Goal: Task Accomplishment & Management: Manage account settings

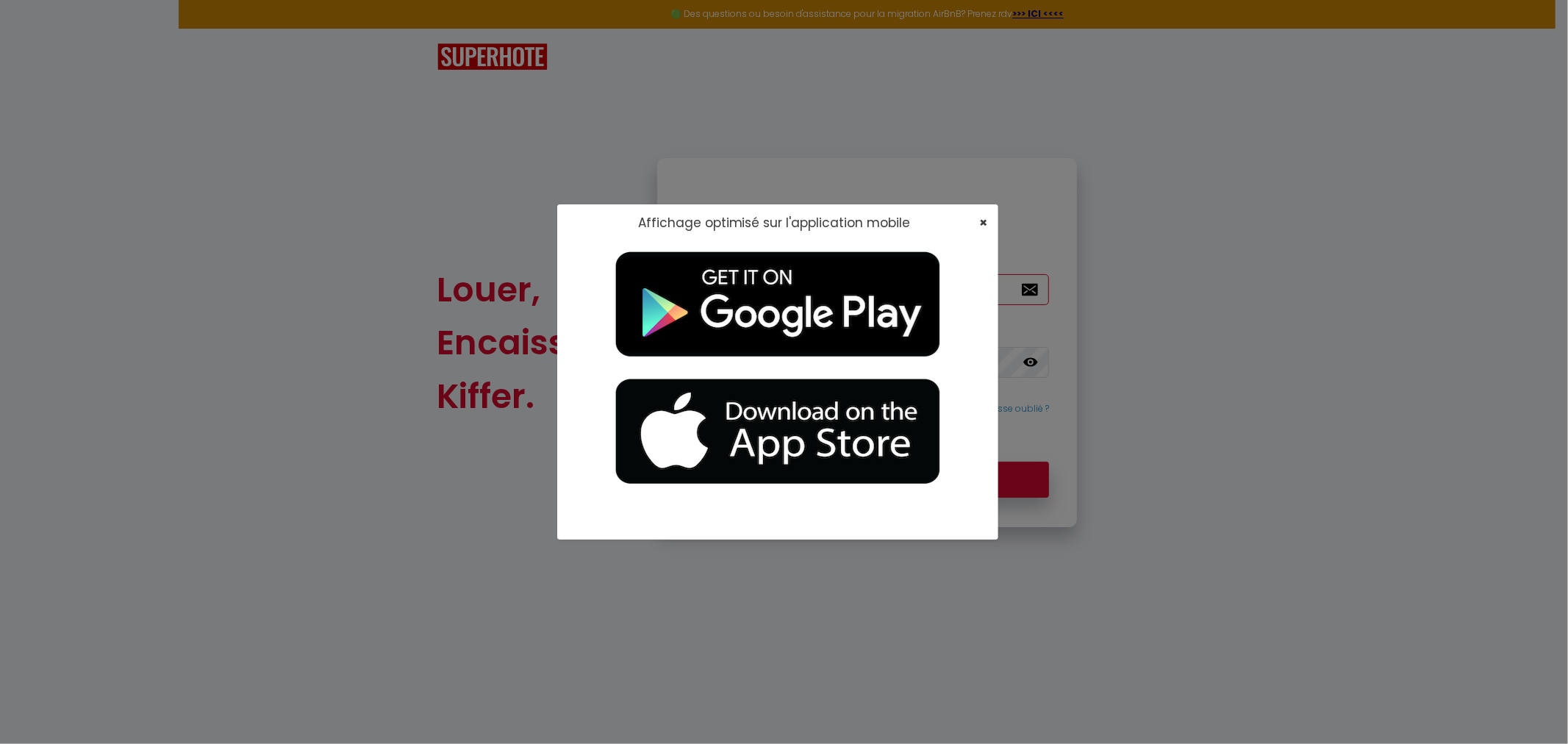
type input "[EMAIL_ADDRESS][DOMAIN_NAME]"
click at [412, 79] on span "×" at bounding box center [983, 222] width 8 height 18
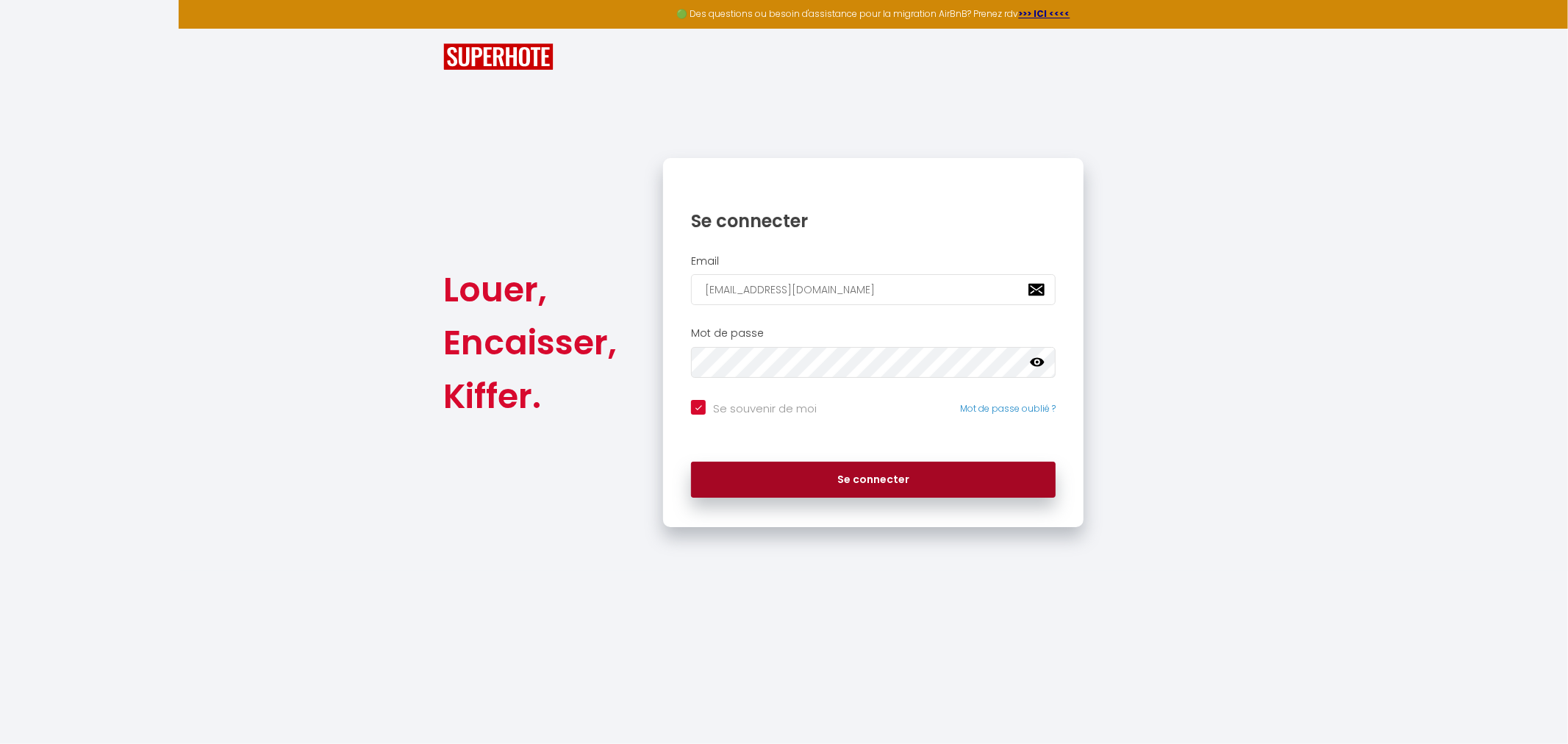
click at [412, 79] on button "Se connecter" at bounding box center [873, 480] width 364 height 37
checkbox input "true"
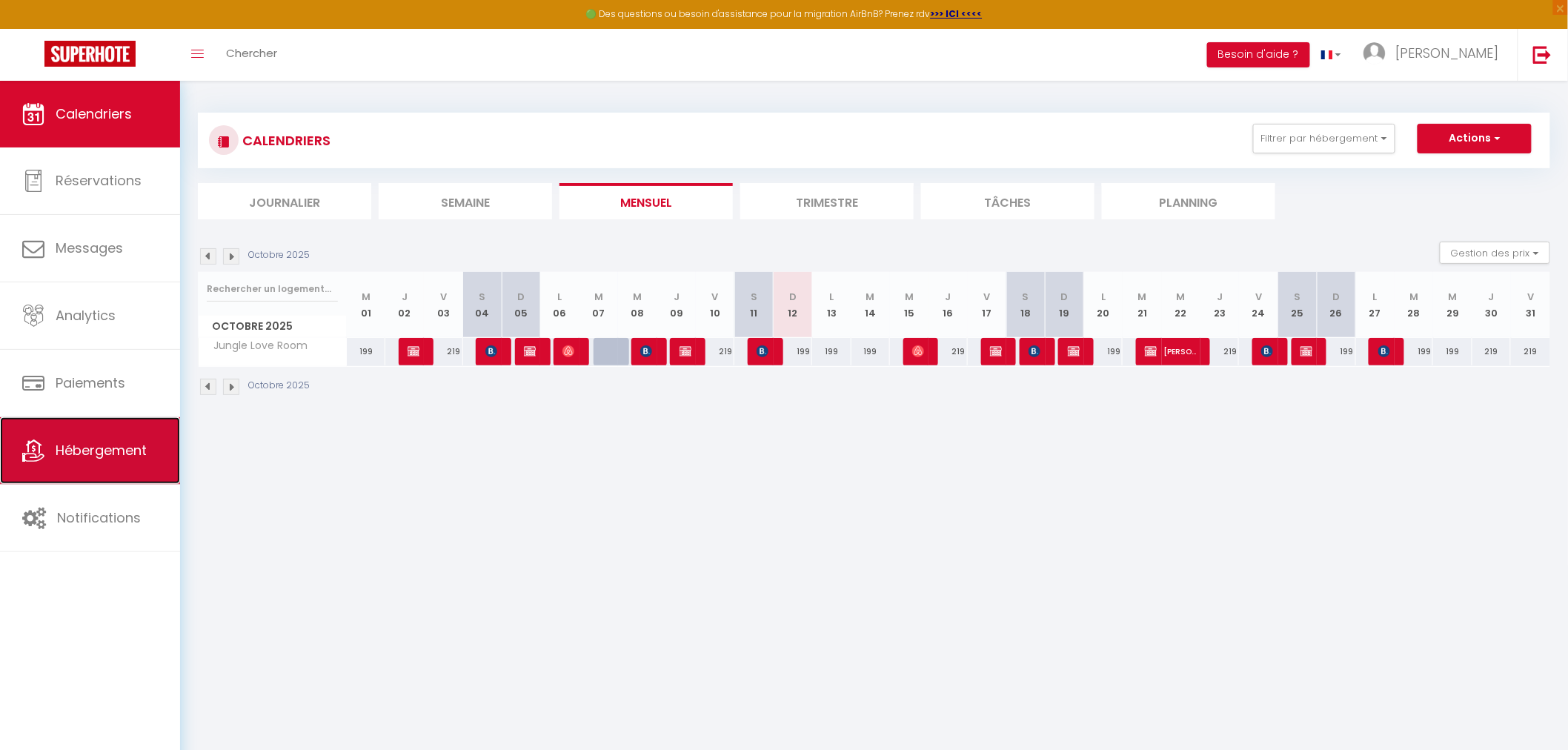
click at [85, 79] on link "Hébergement" at bounding box center [90, 451] width 180 height 67
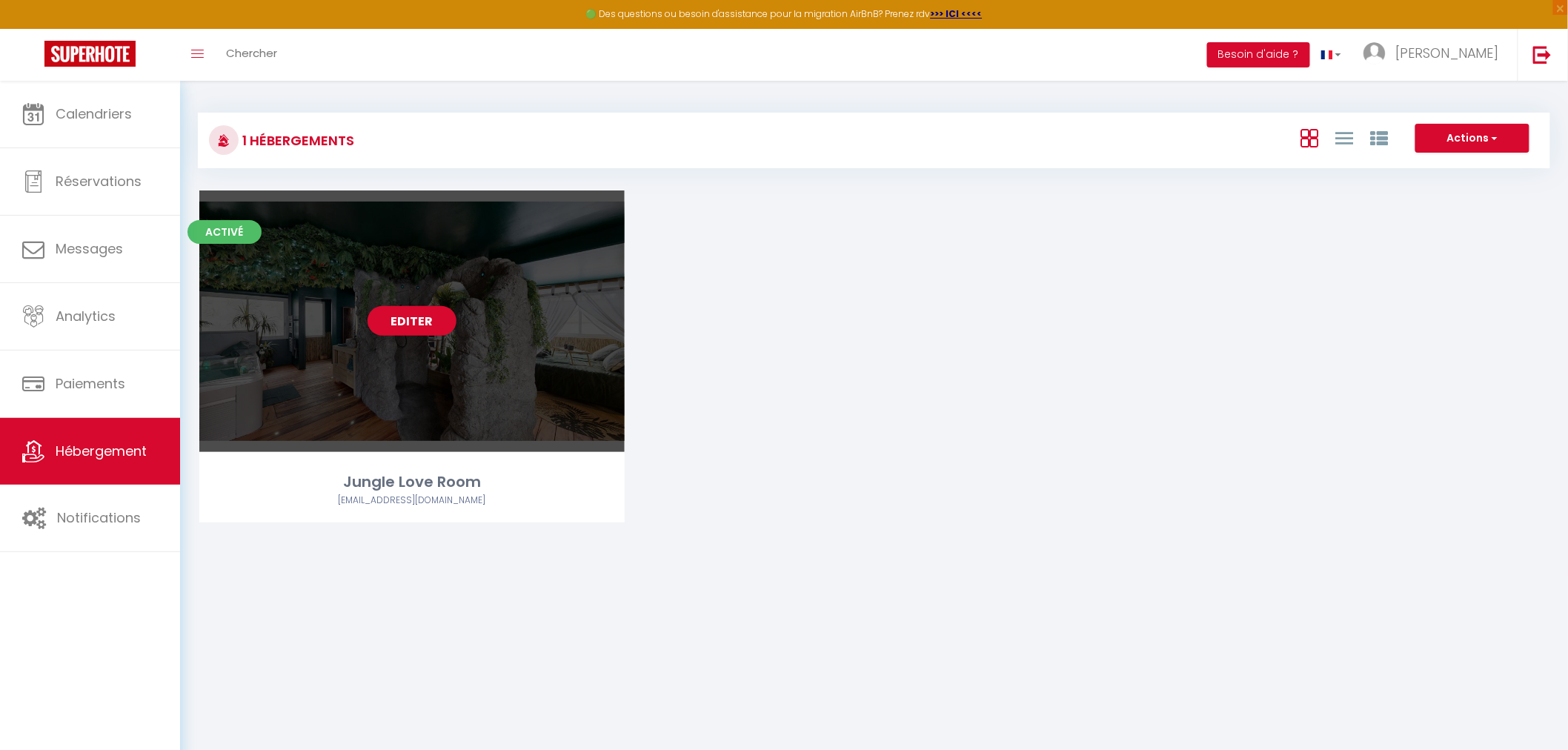
click at [367, 79] on div "Editer" at bounding box center [411, 320] width 425 height 261
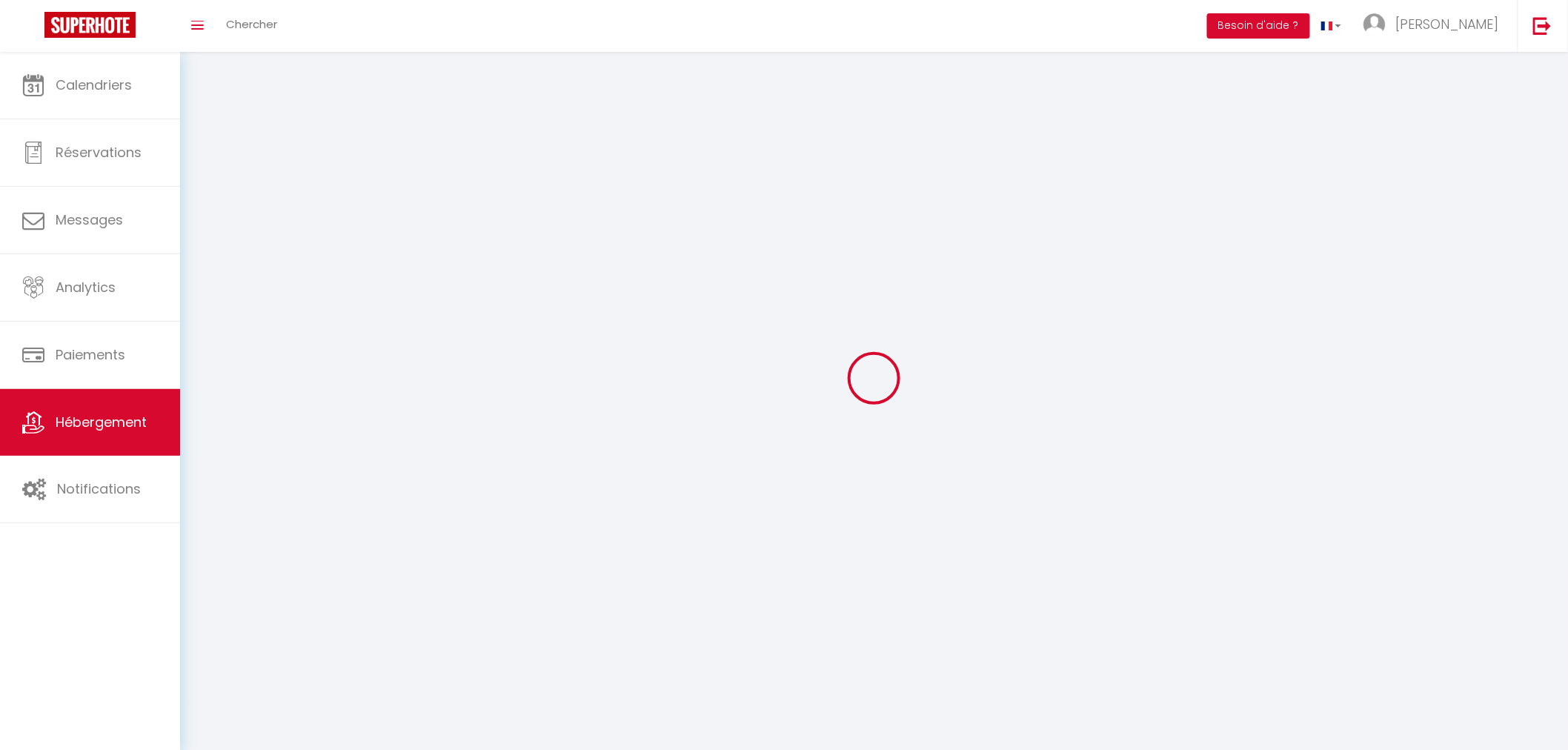
select select
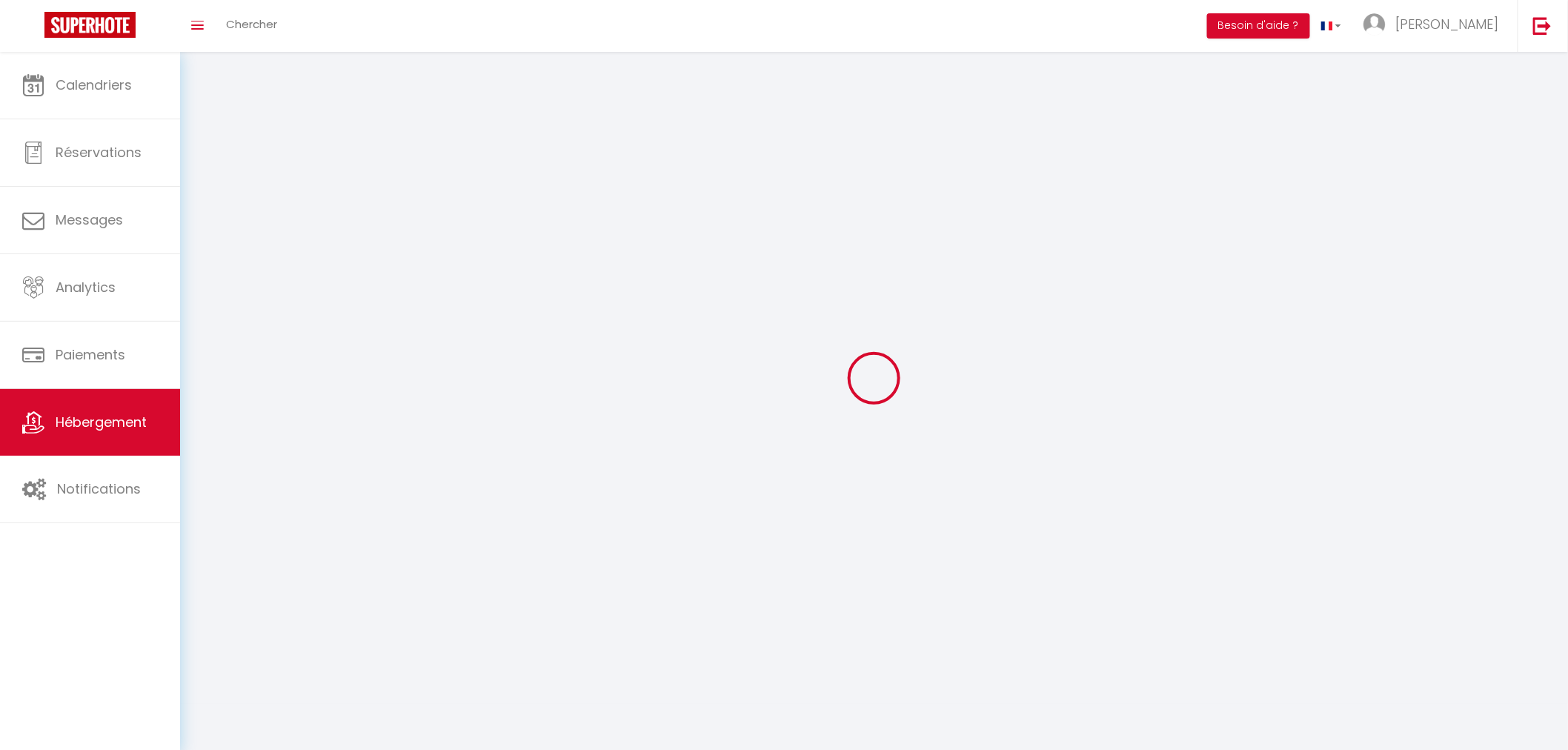
select select
checkbox input "false"
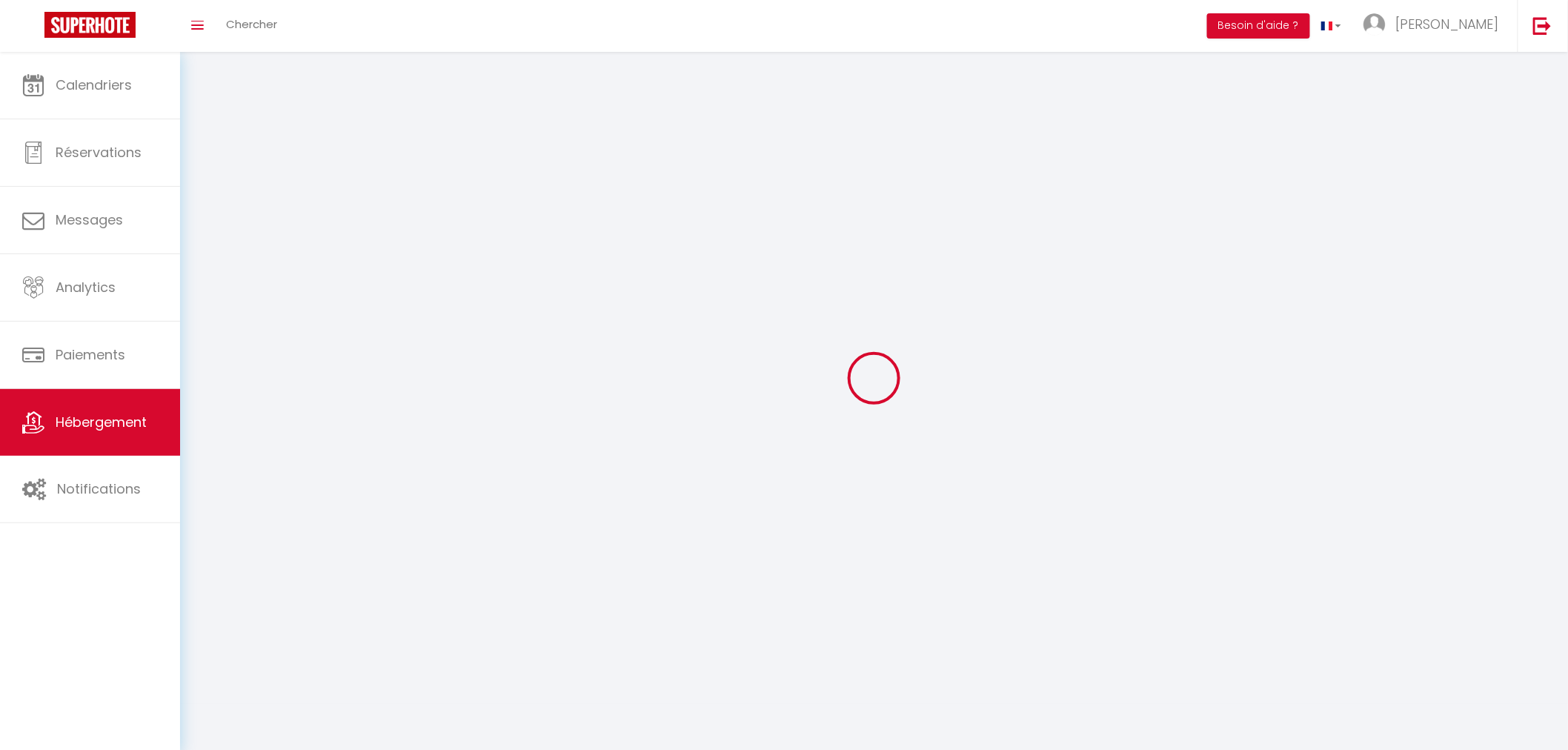
select select
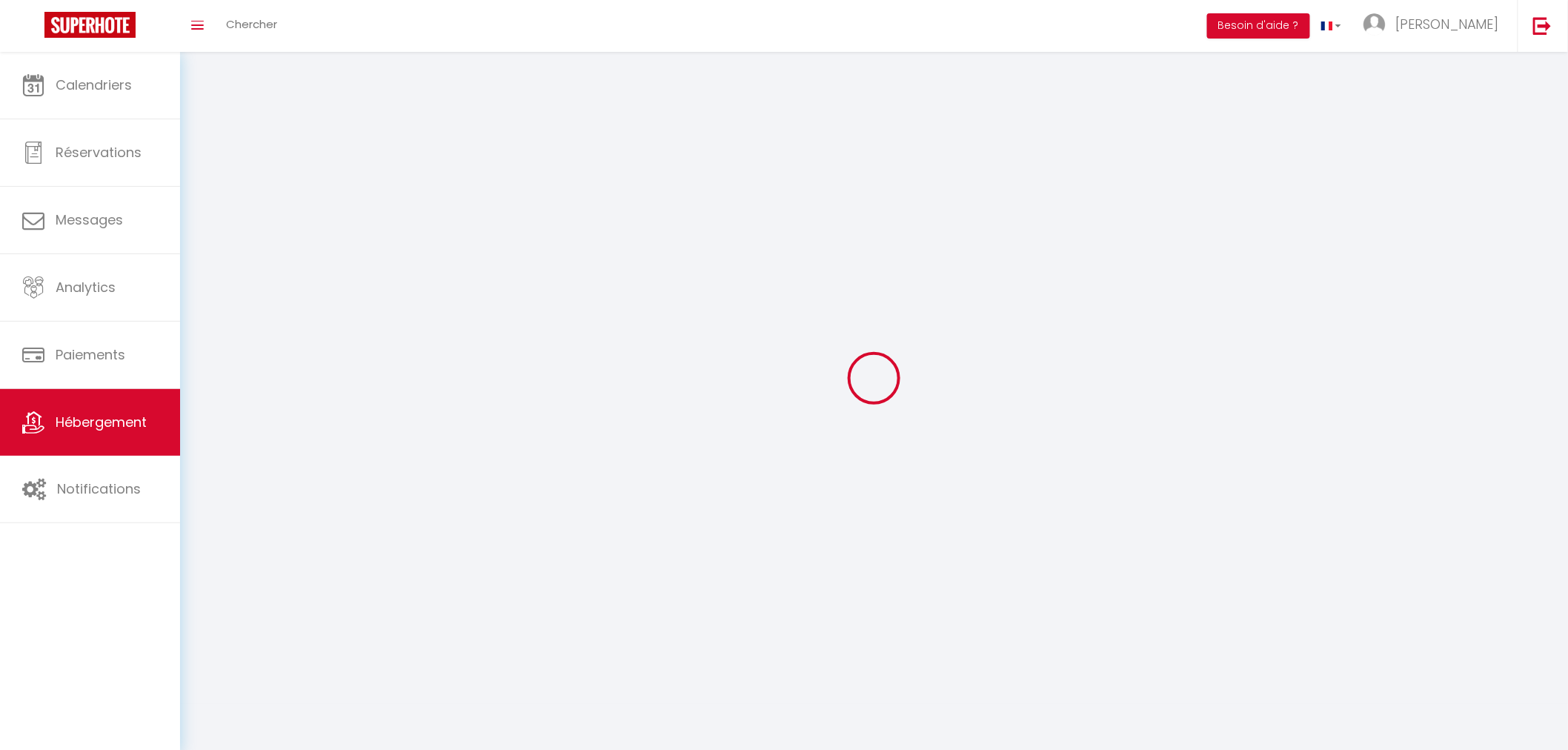
select select
checkbox input "false"
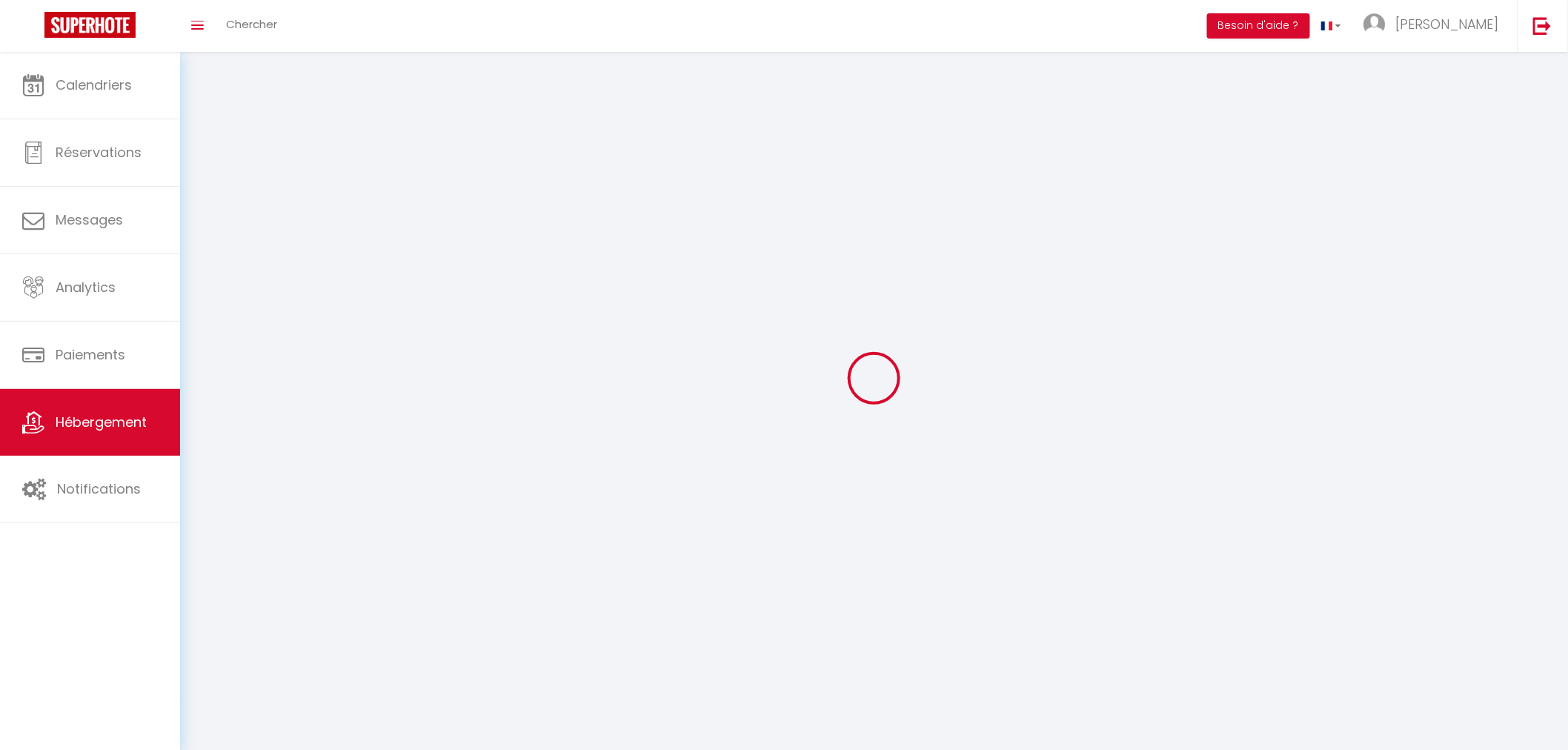
checkbox input "false"
select select
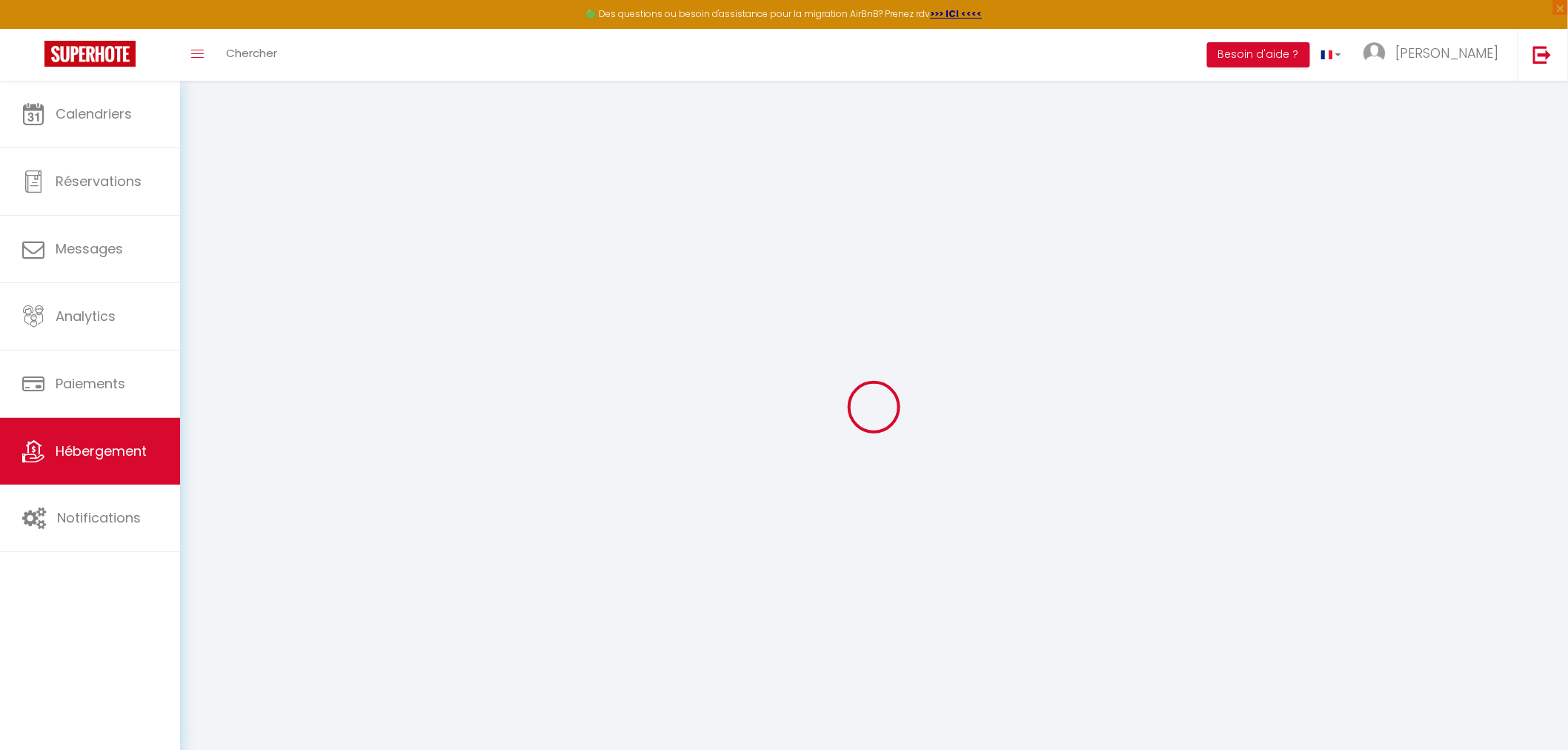
select select
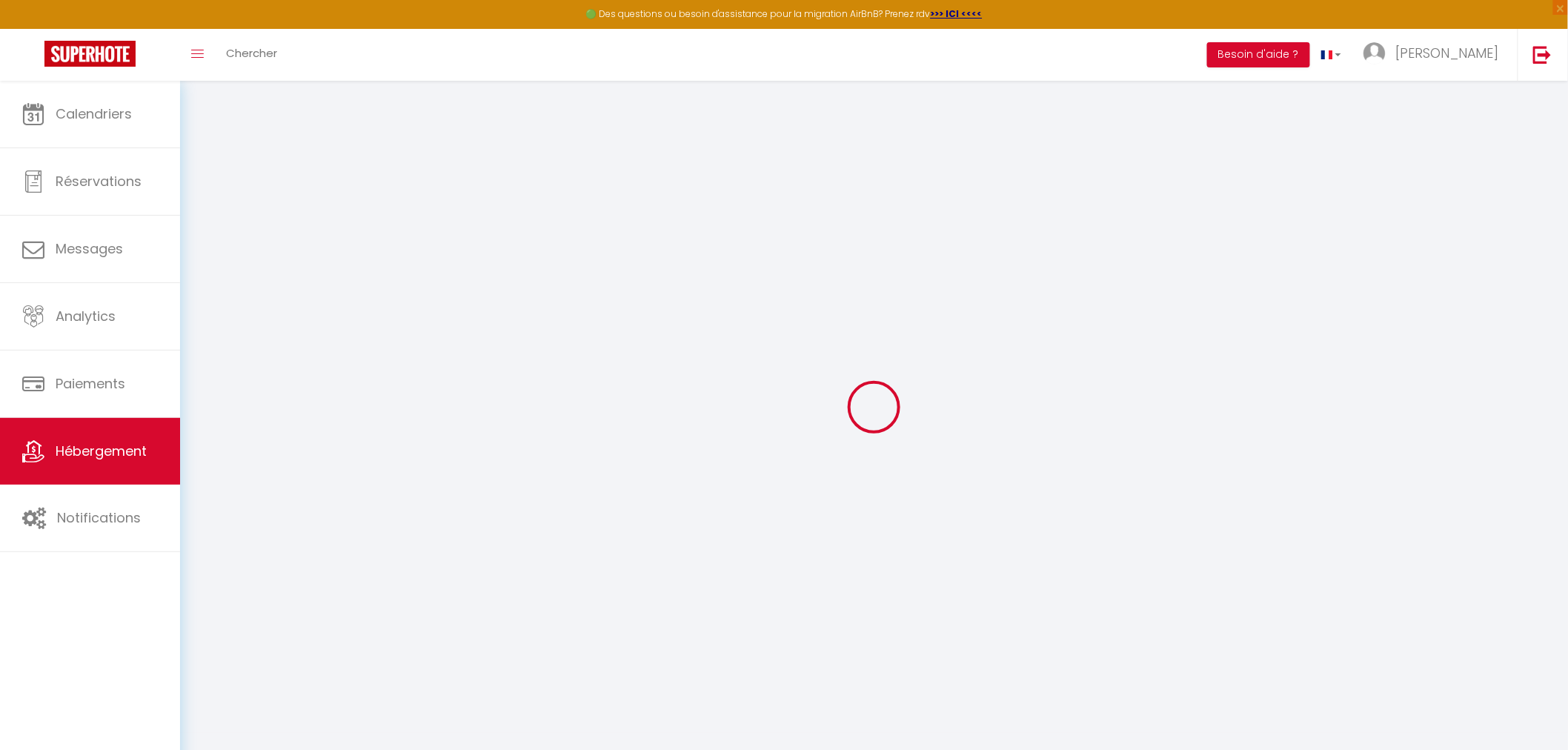
select select
checkbox input "false"
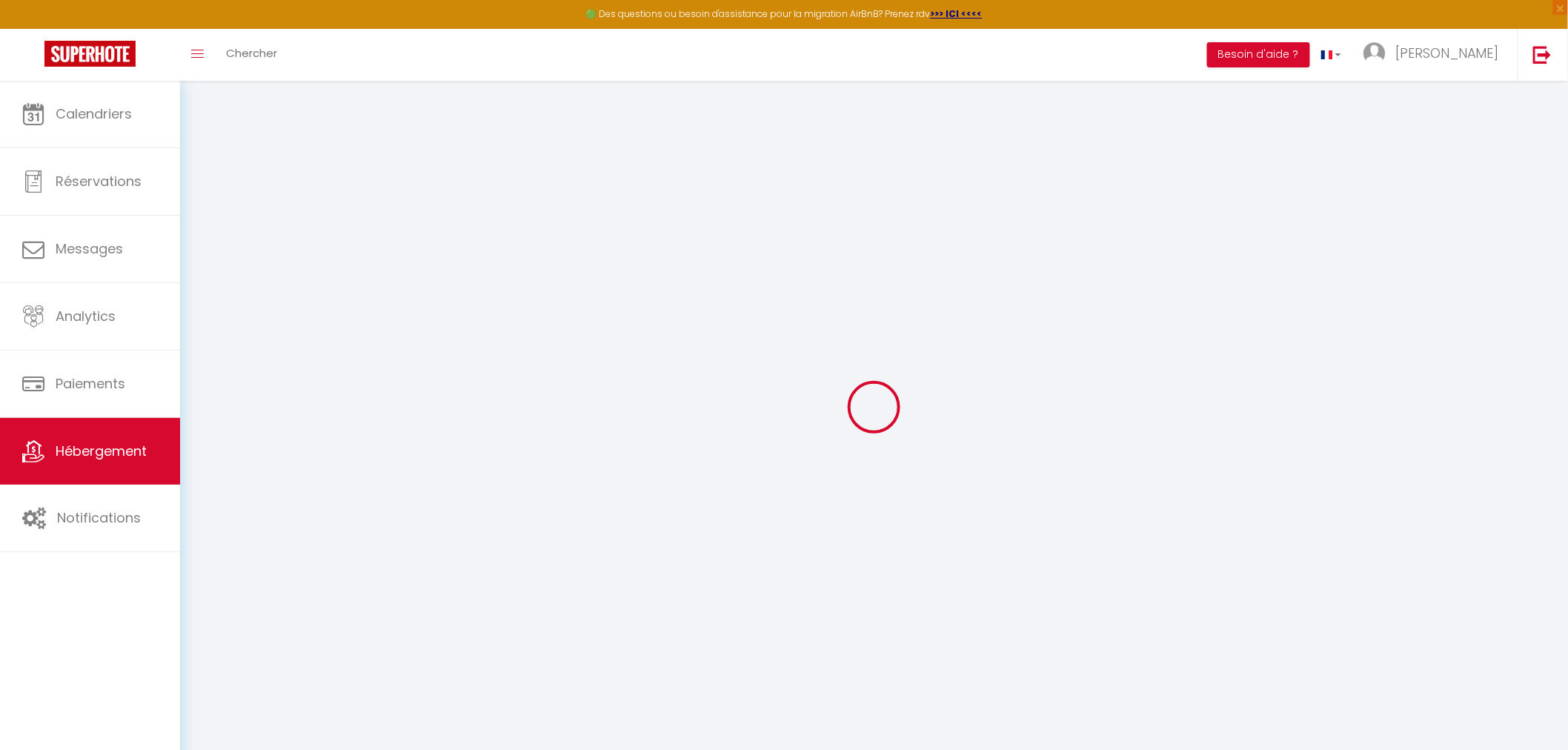
select select
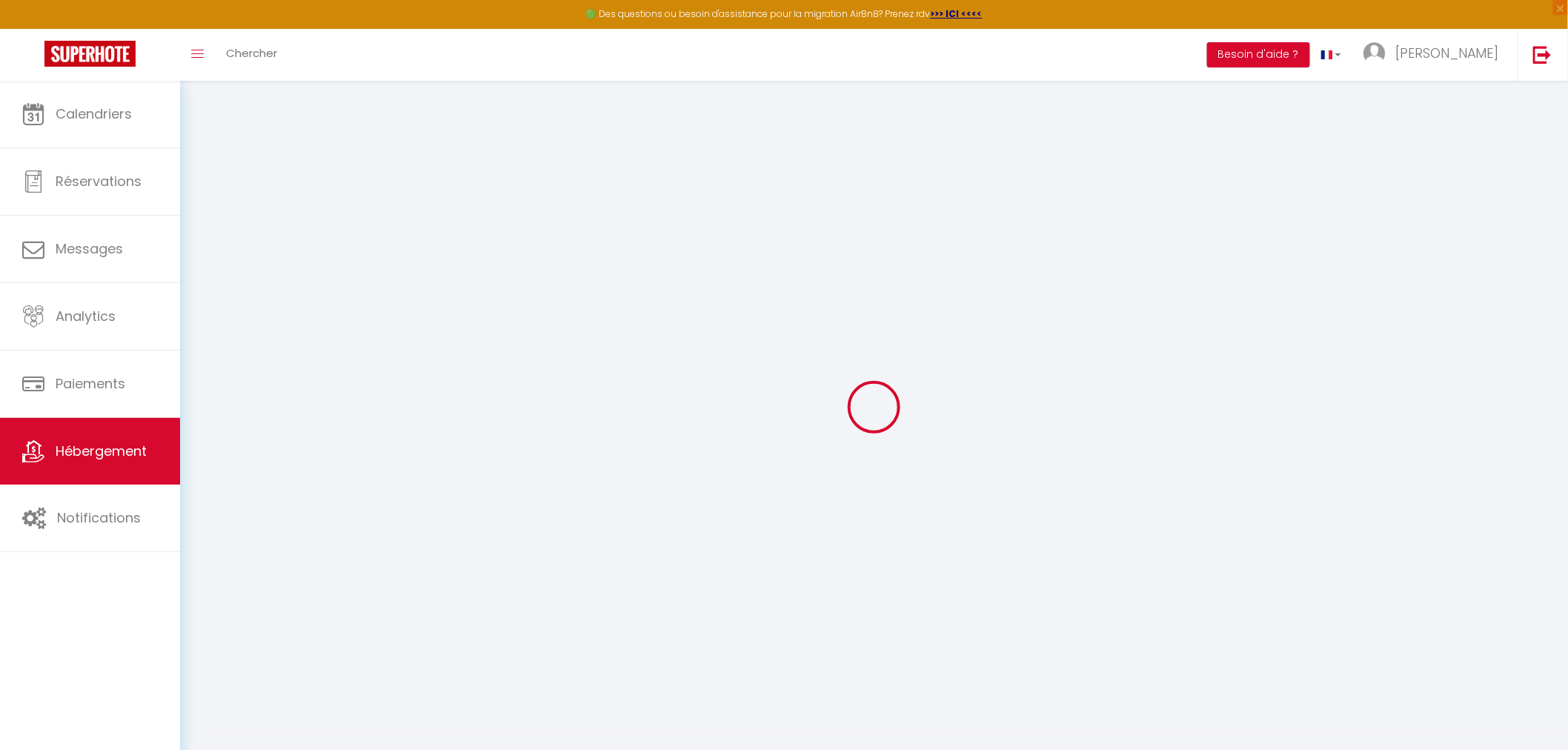
select select
checkbox input "false"
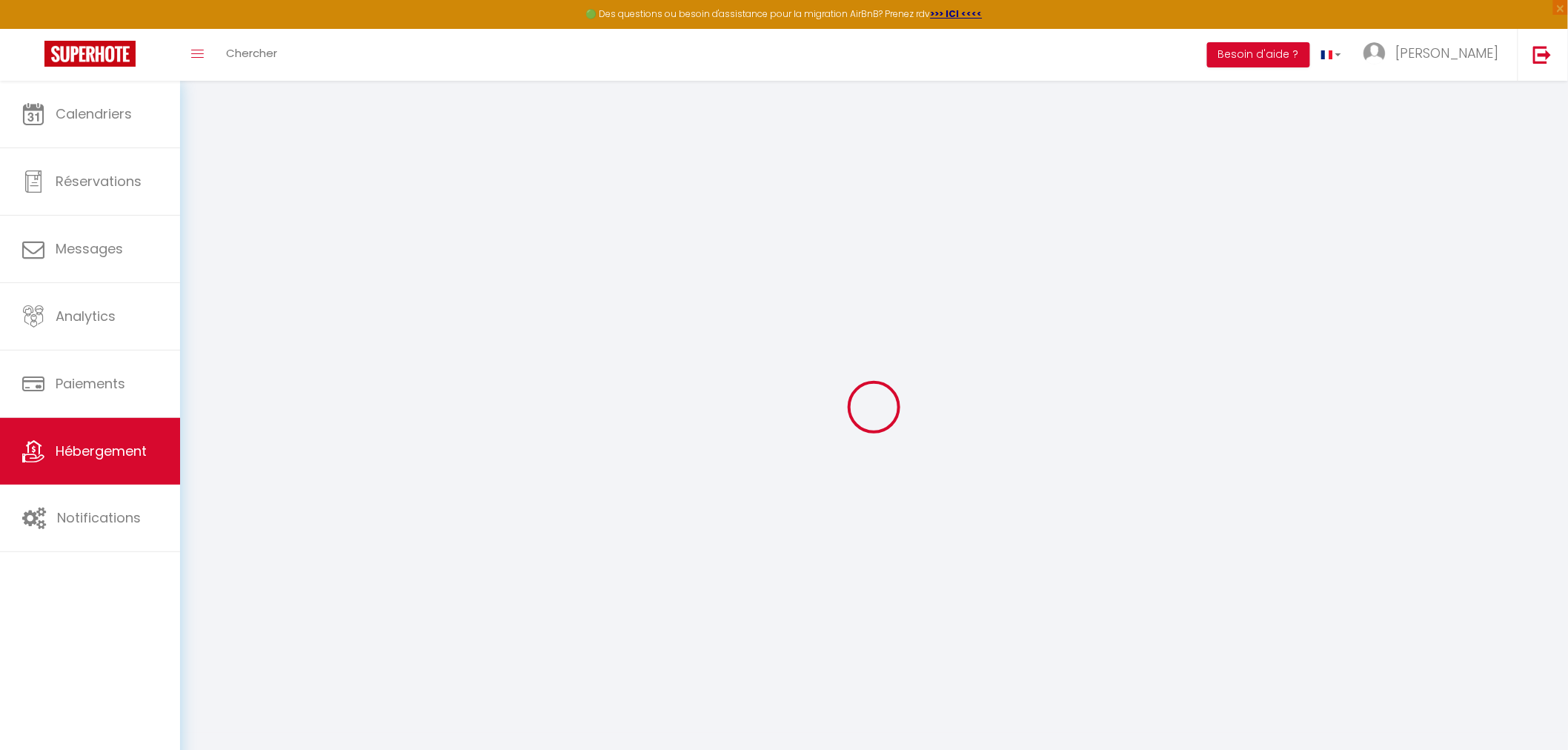
checkbox input "false"
select select
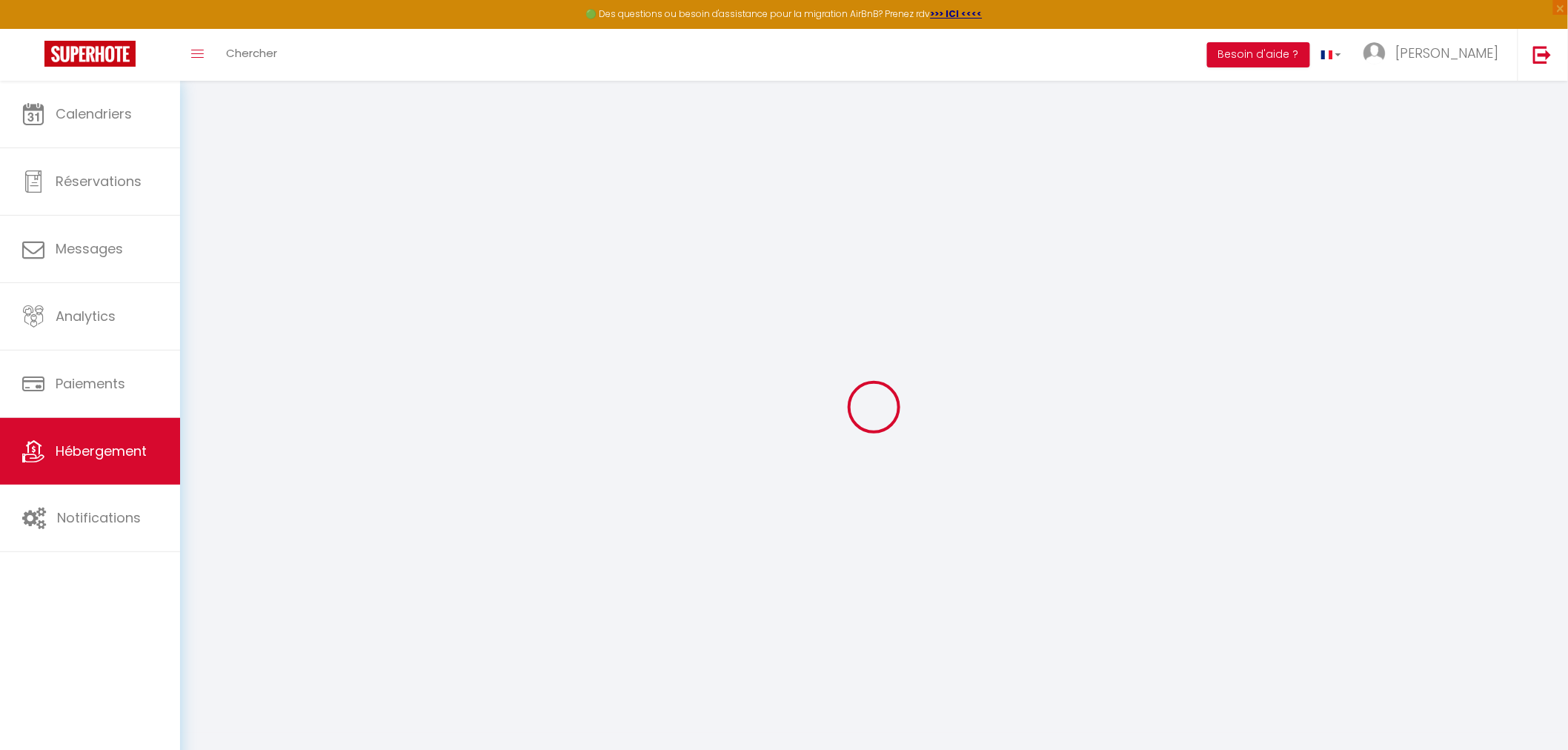
select select
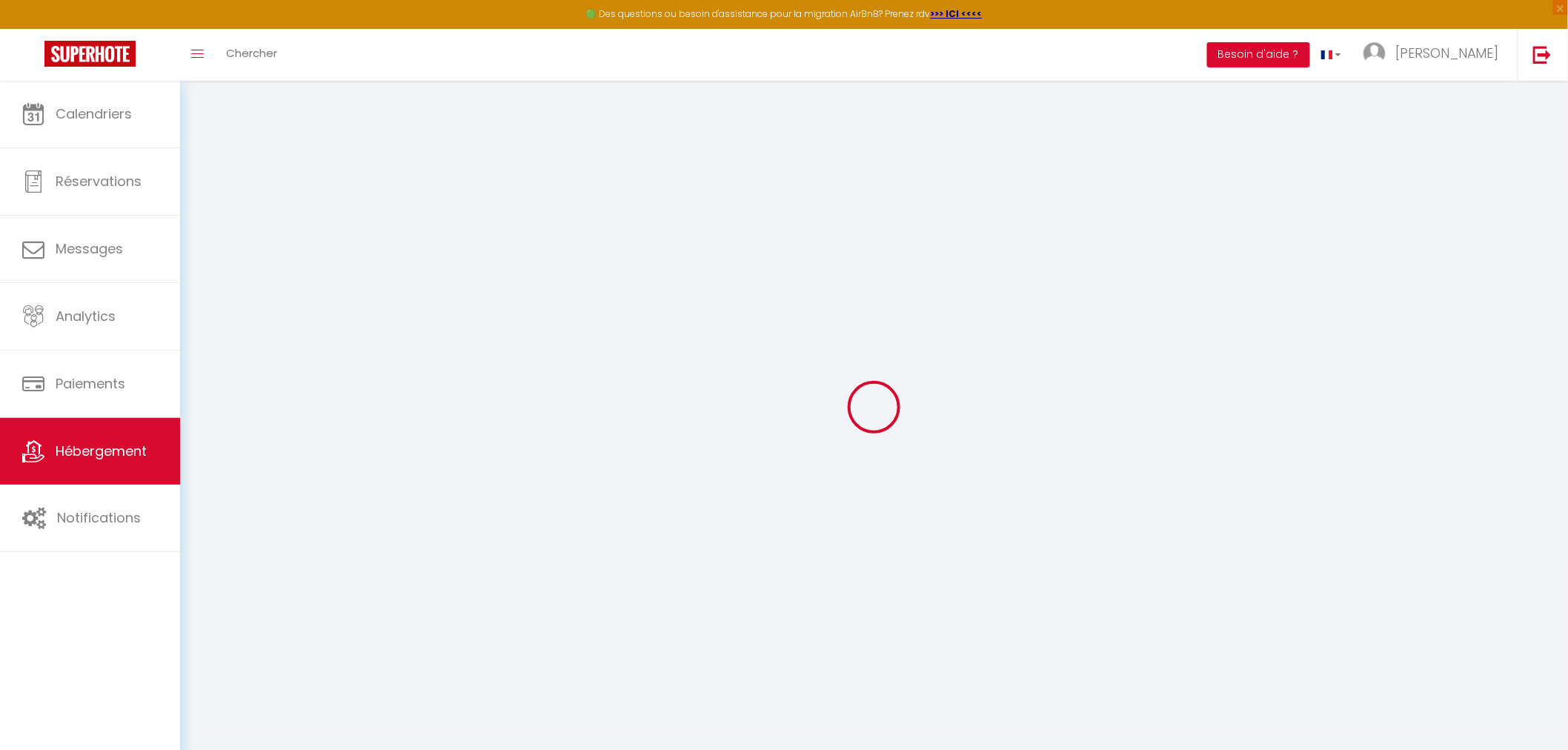
checkbox input "false"
select select
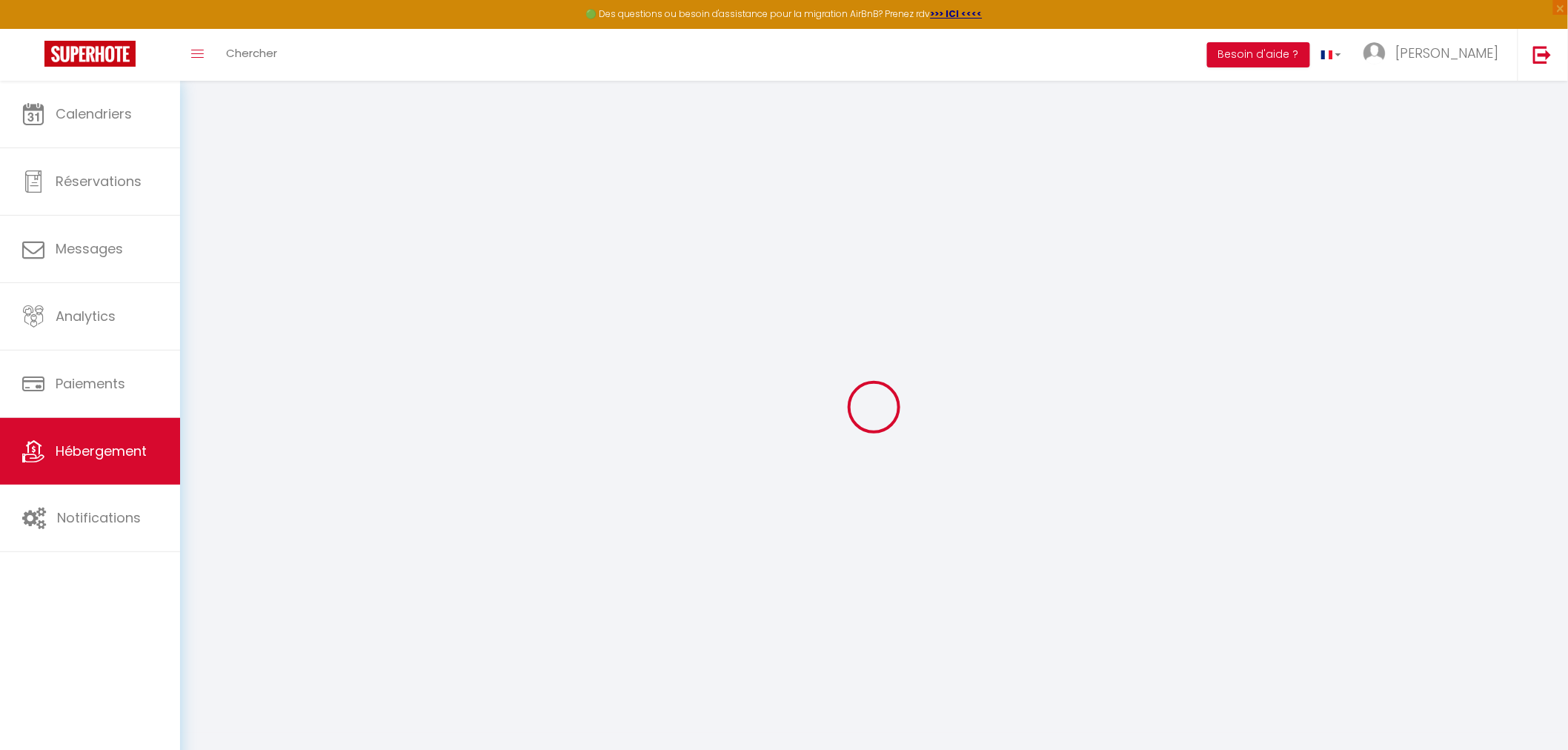
select select
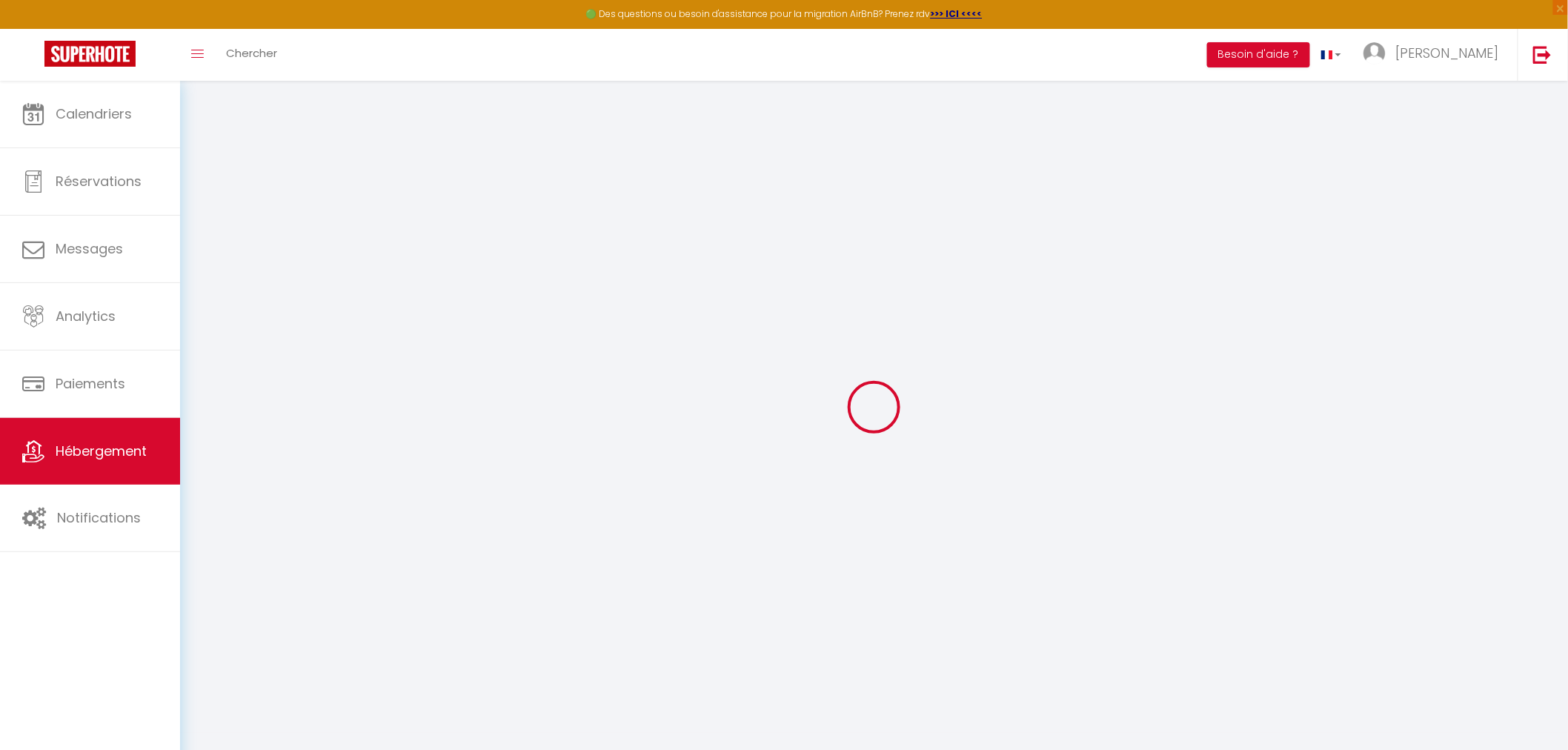
select select
checkbox input "false"
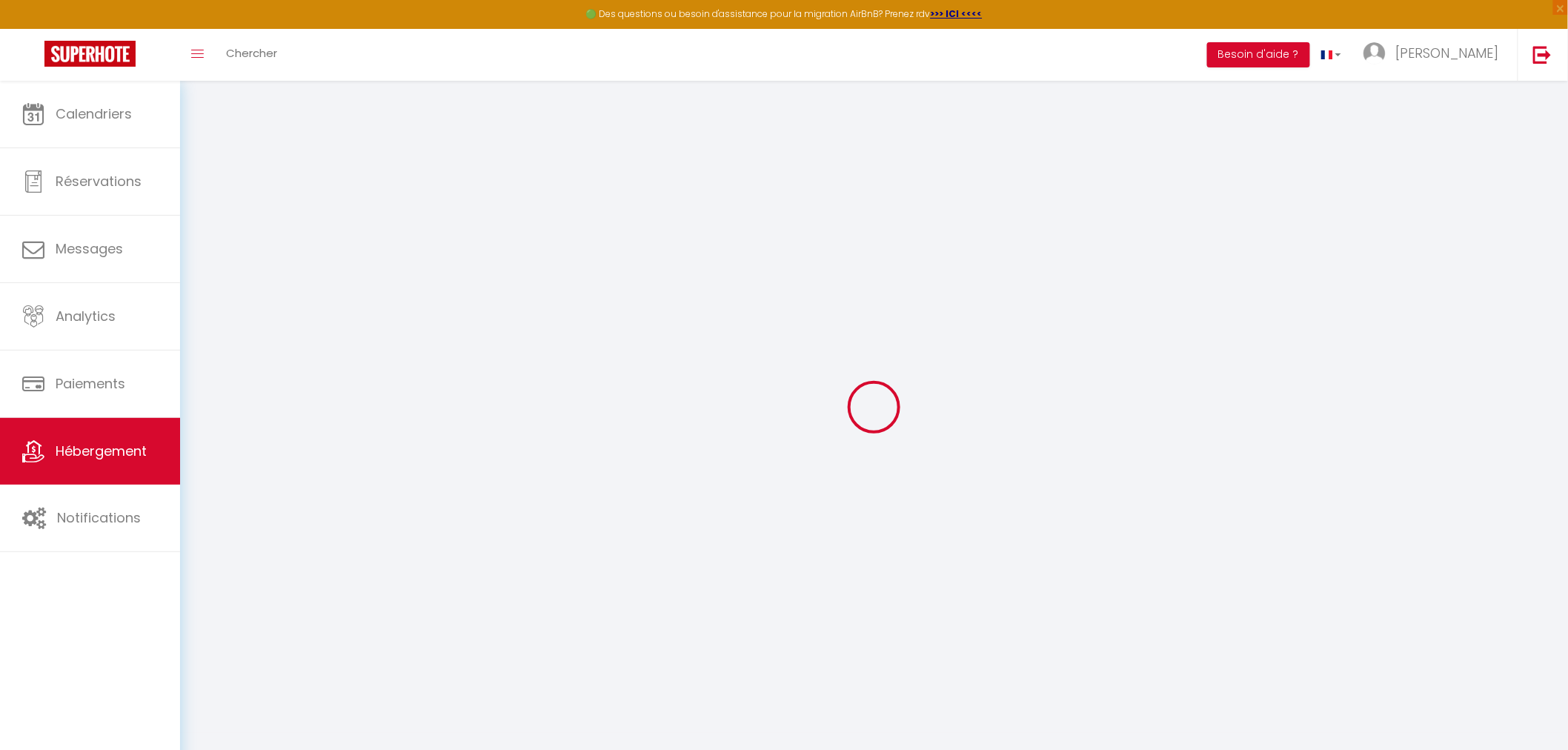
checkbox input "false"
select select
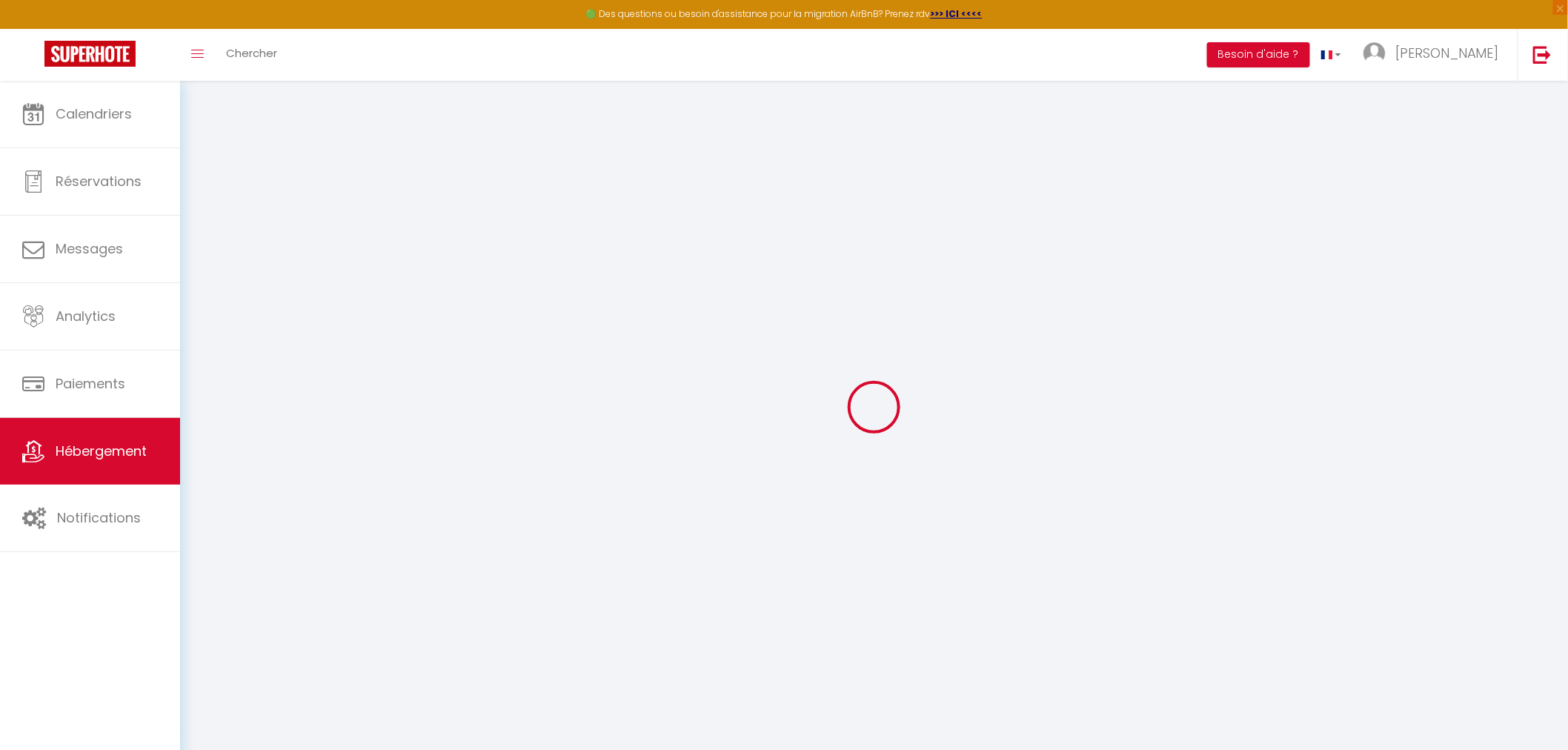
select select
checkbox input "false"
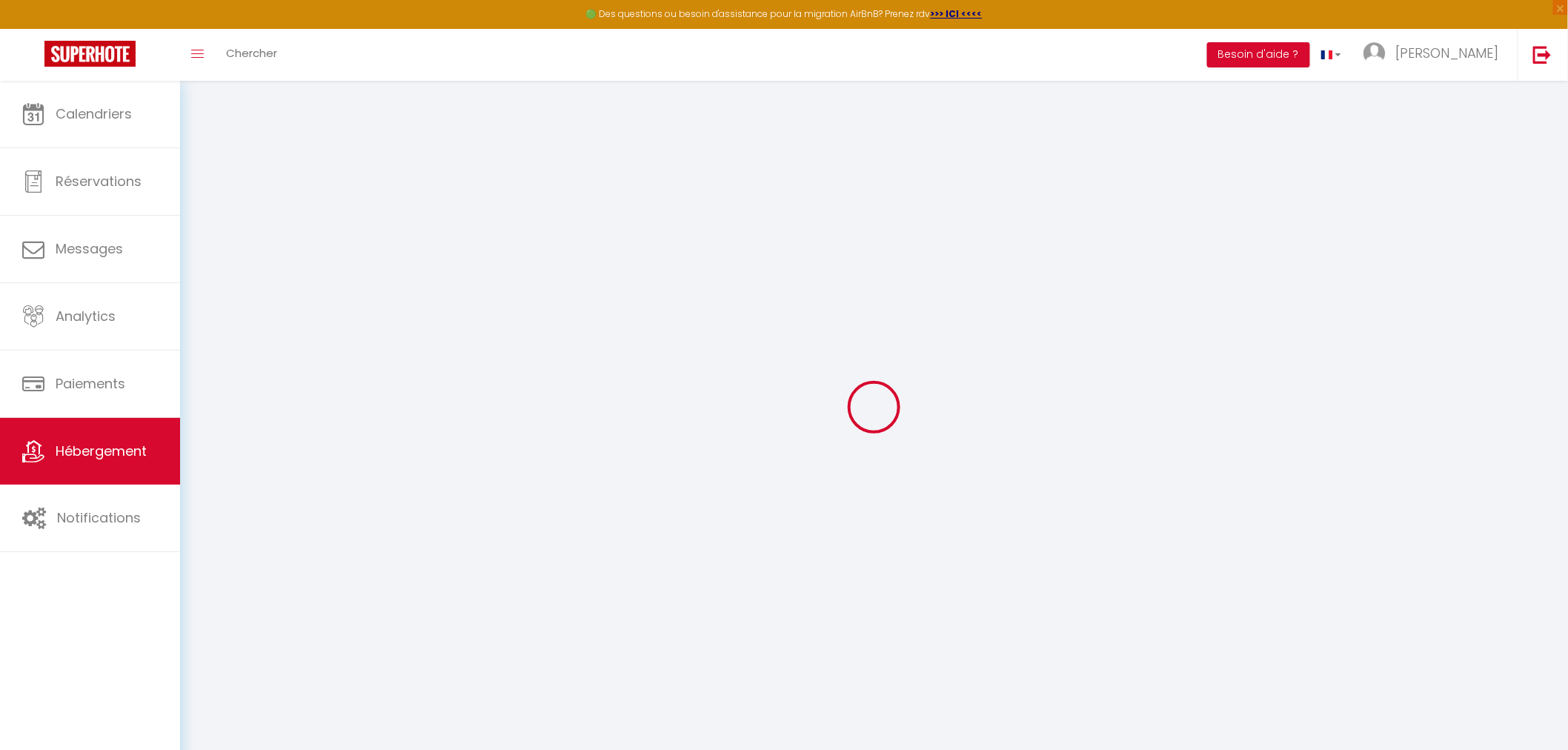
checkbox input "false"
select select
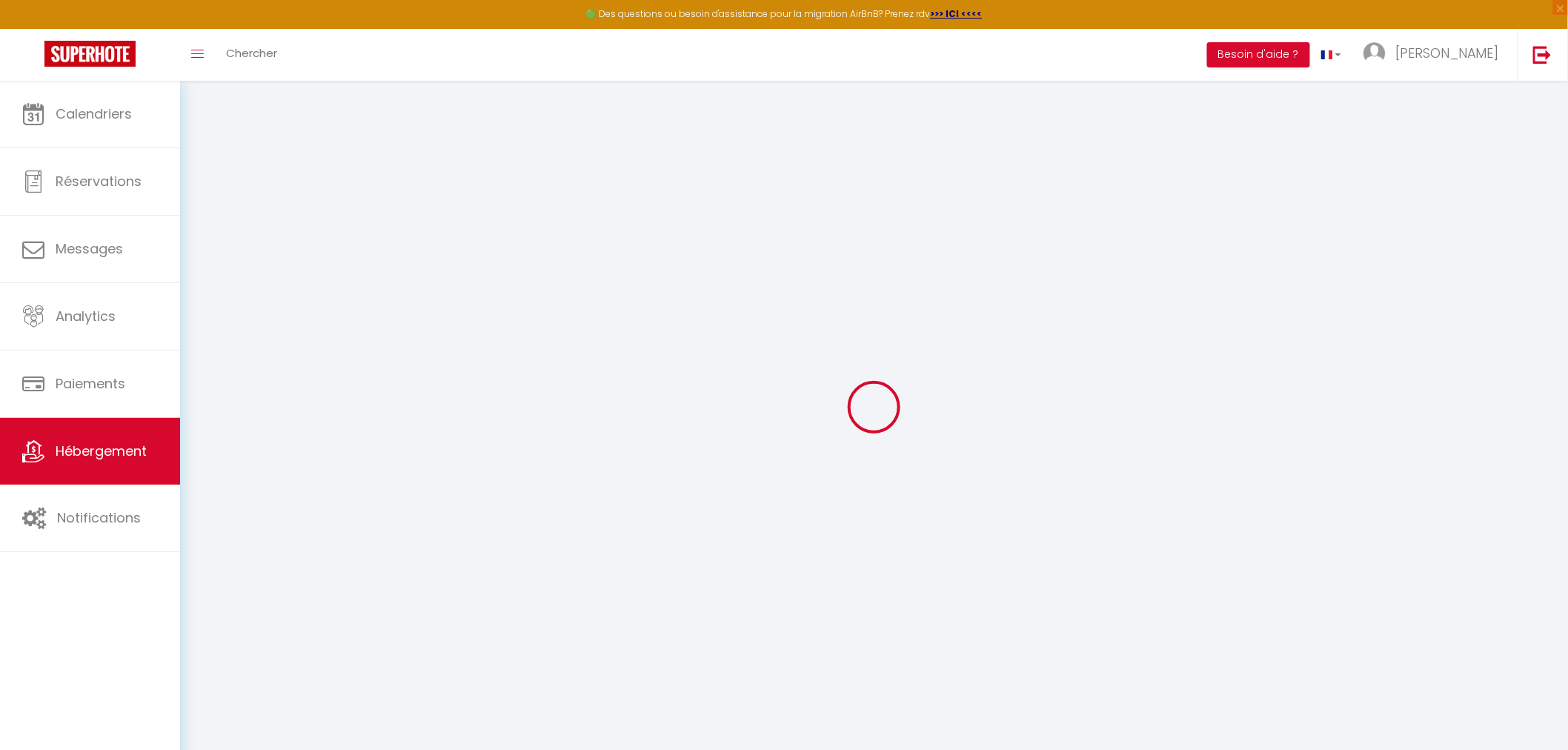
select select
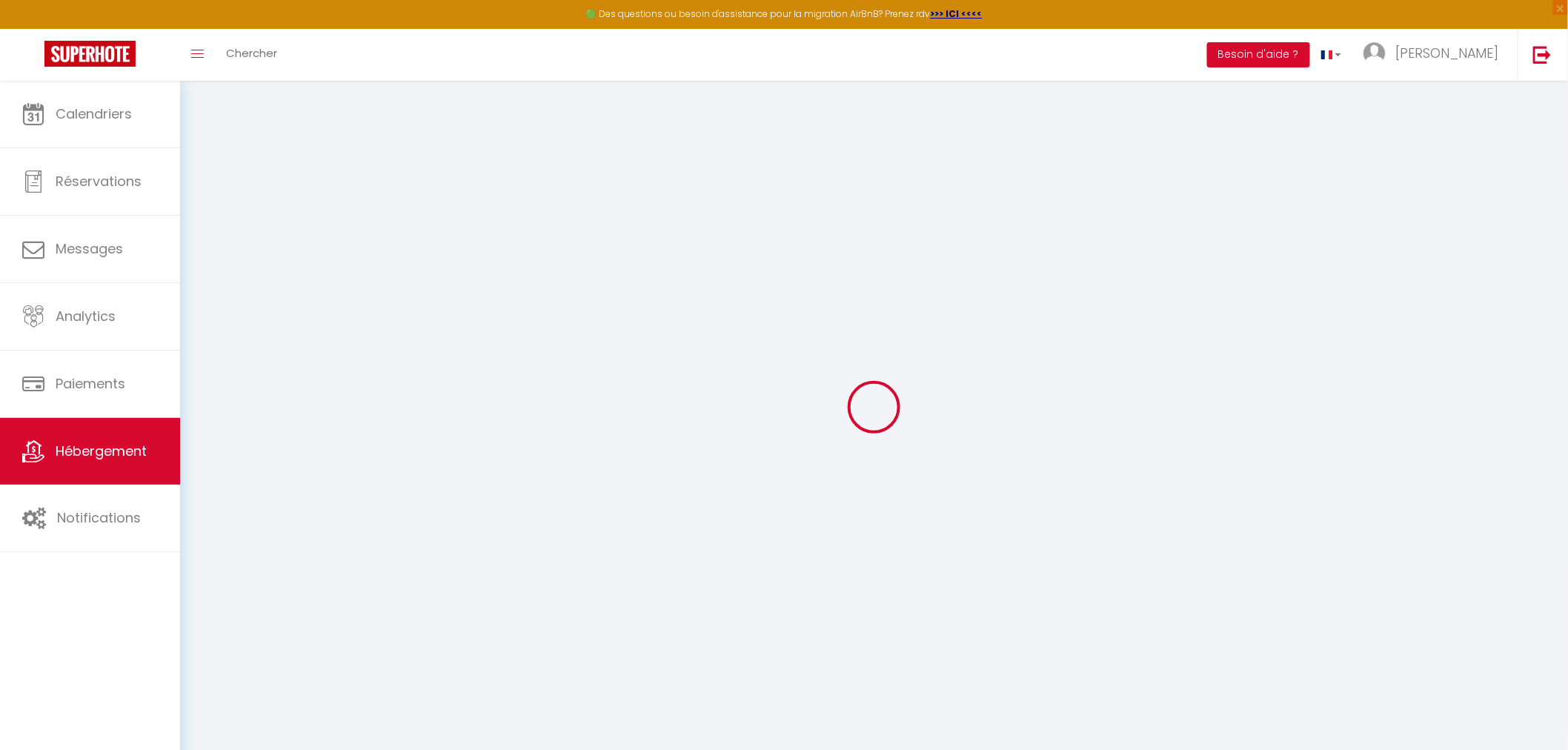
select select
checkbox input "false"
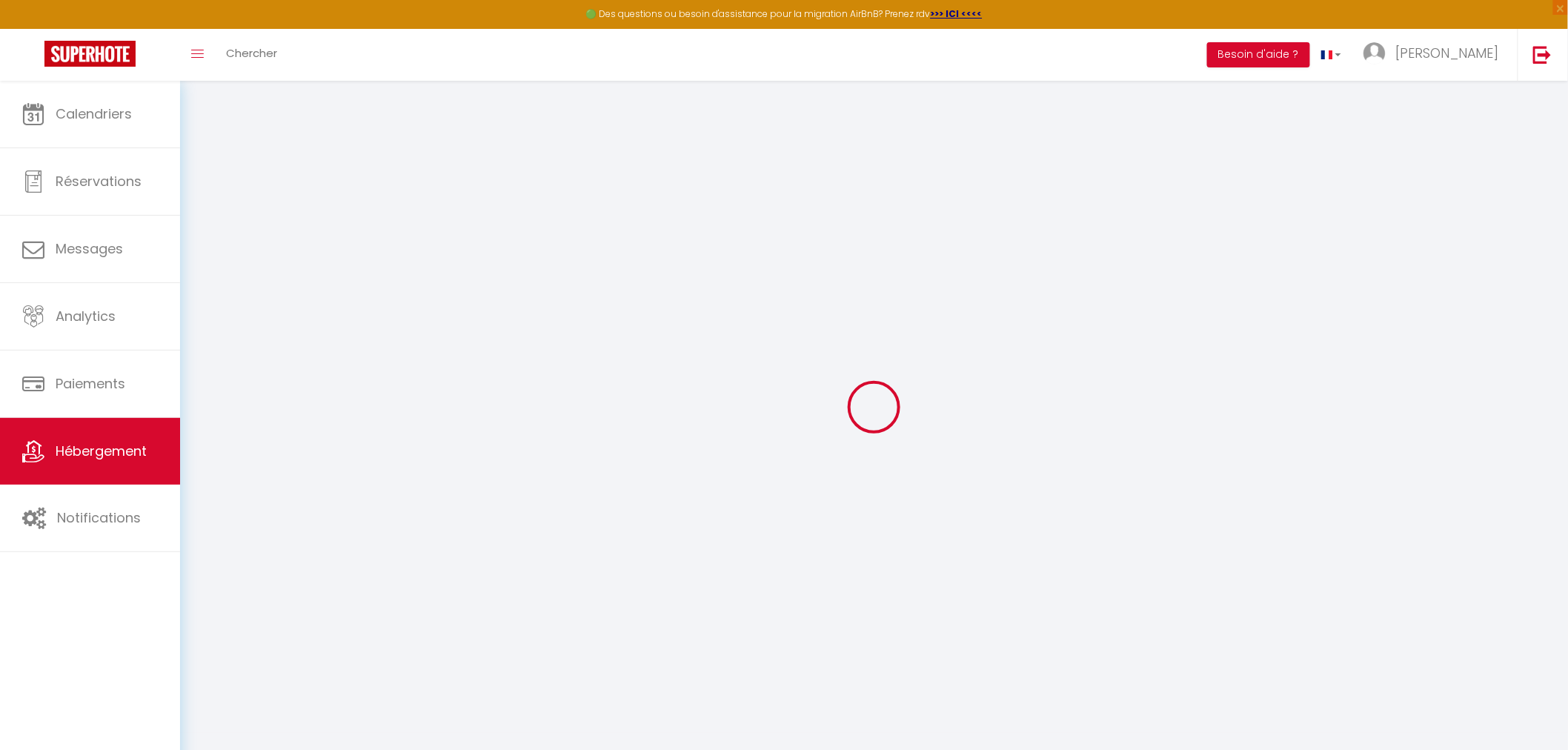
select select
type input "Jungle Love Room"
type input "[PERSON_NAME]"
type input "Ohier"
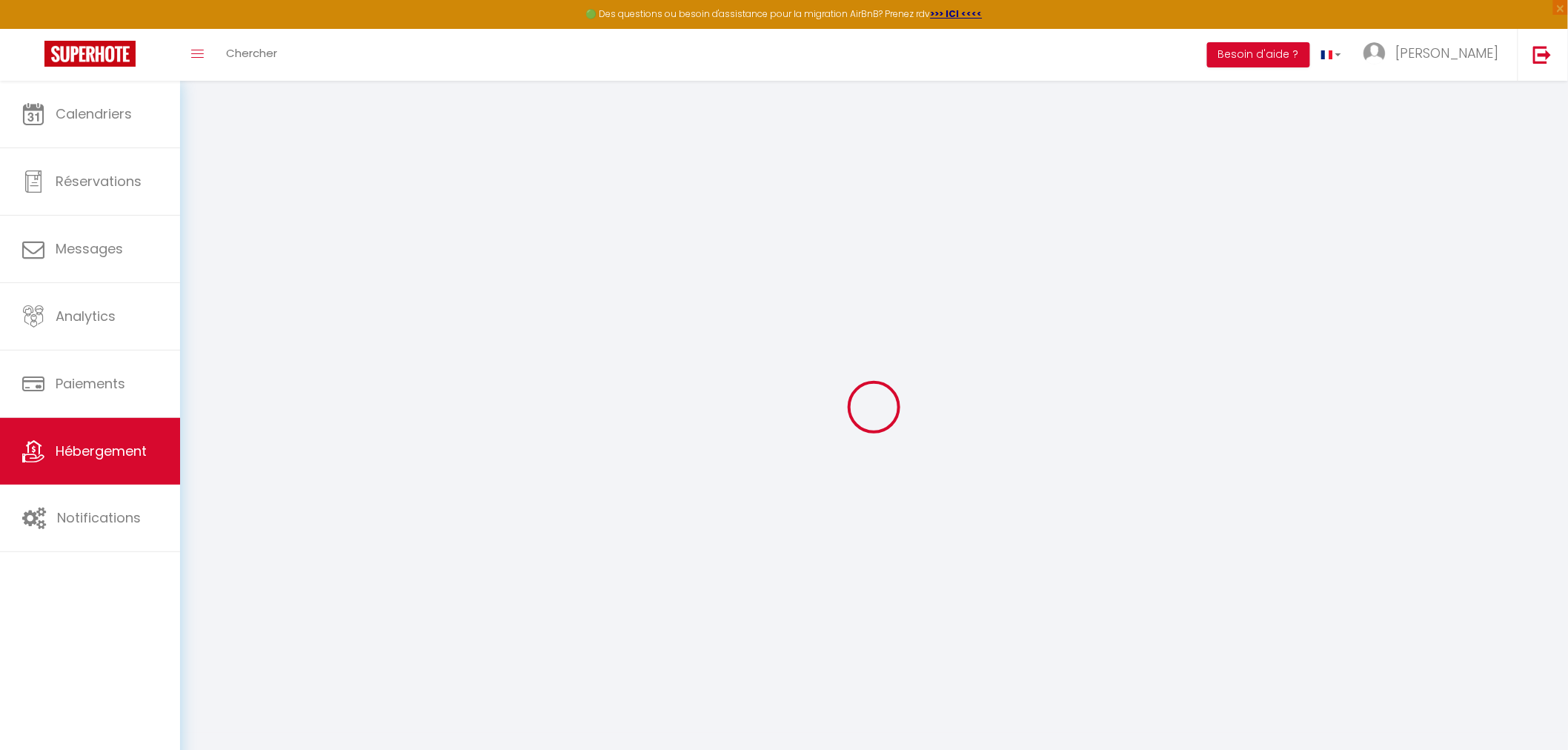
type input "[STREET_ADDRESS][PERSON_NAME]"
type input "31700"
type input "Blagnac"
select select "2"
type input "230"
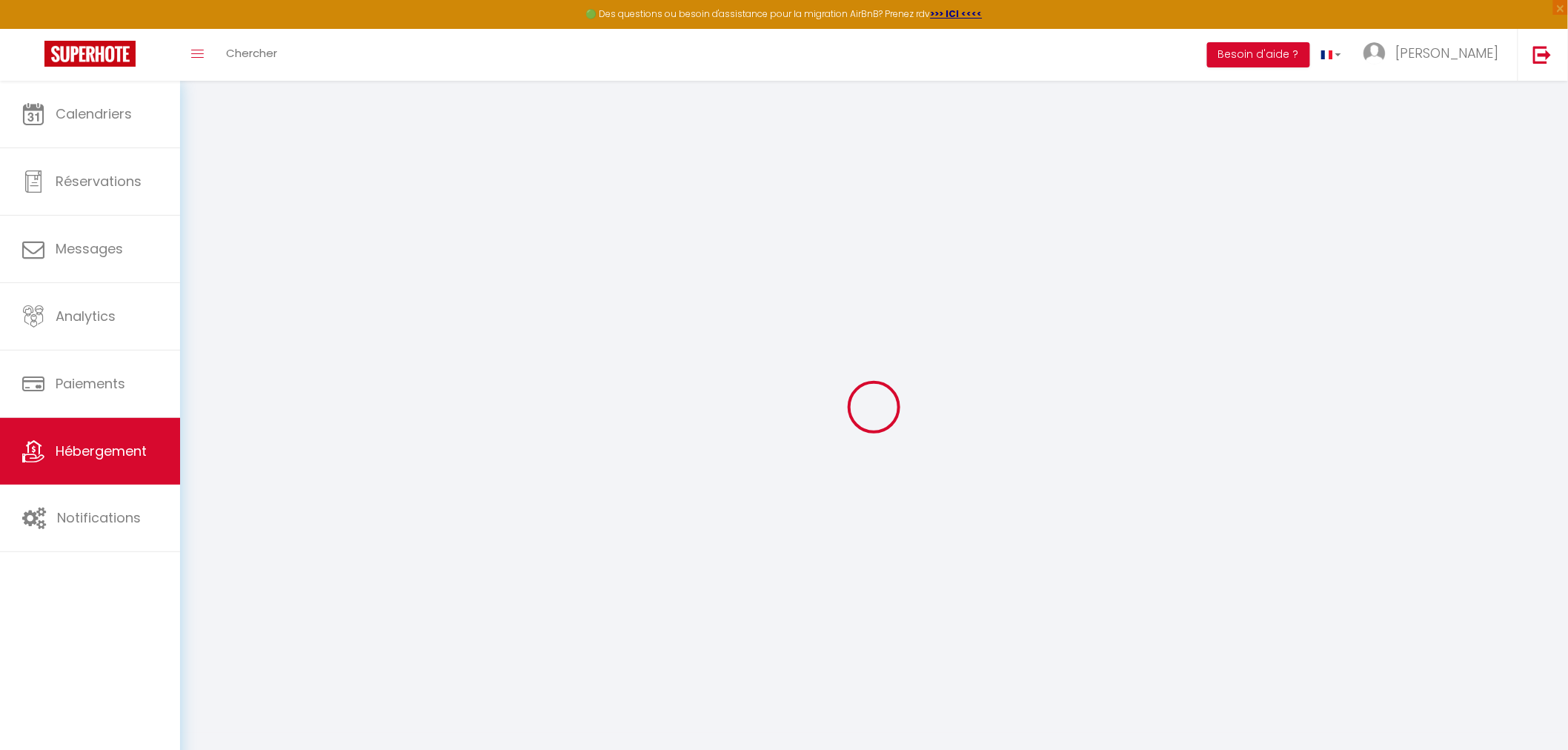
type input "20"
select select
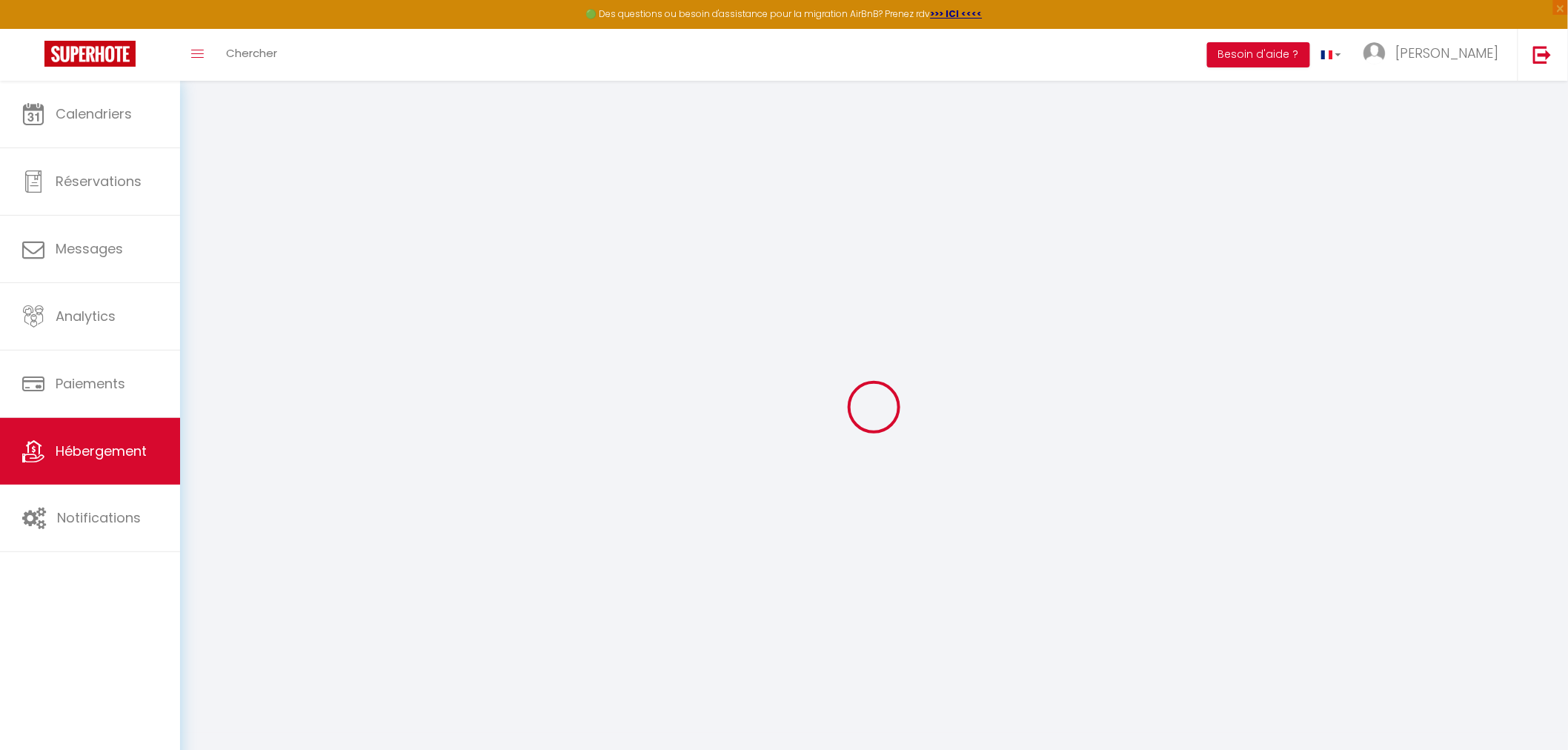
select select
type input "[STREET_ADDRESS][PERSON_NAME]"
type input "31400"
type input "[GEOGRAPHIC_DATA]"
type input "[EMAIL_ADDRESS][DOMAIN_NAME]"
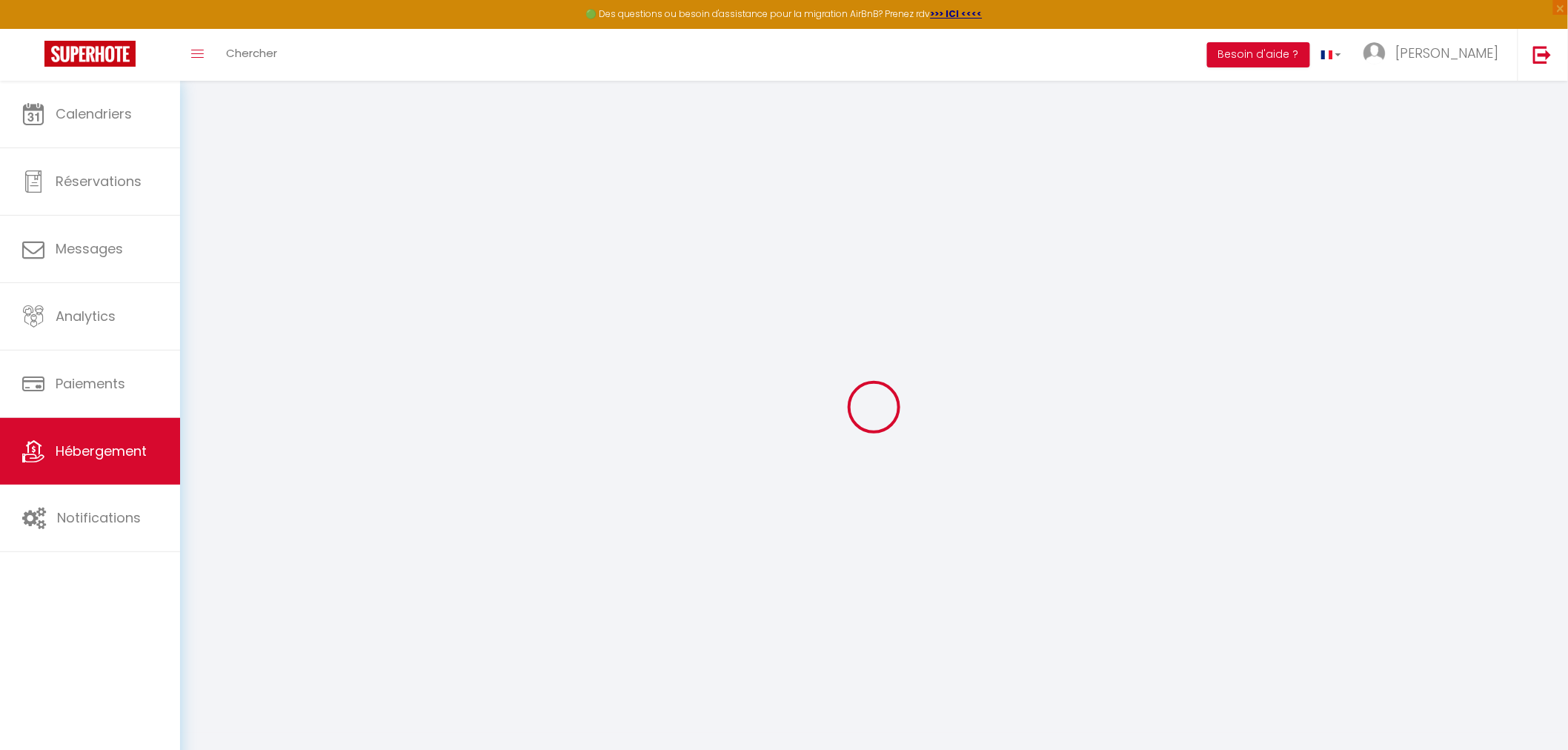
select select "7886"
checkbox input "false"
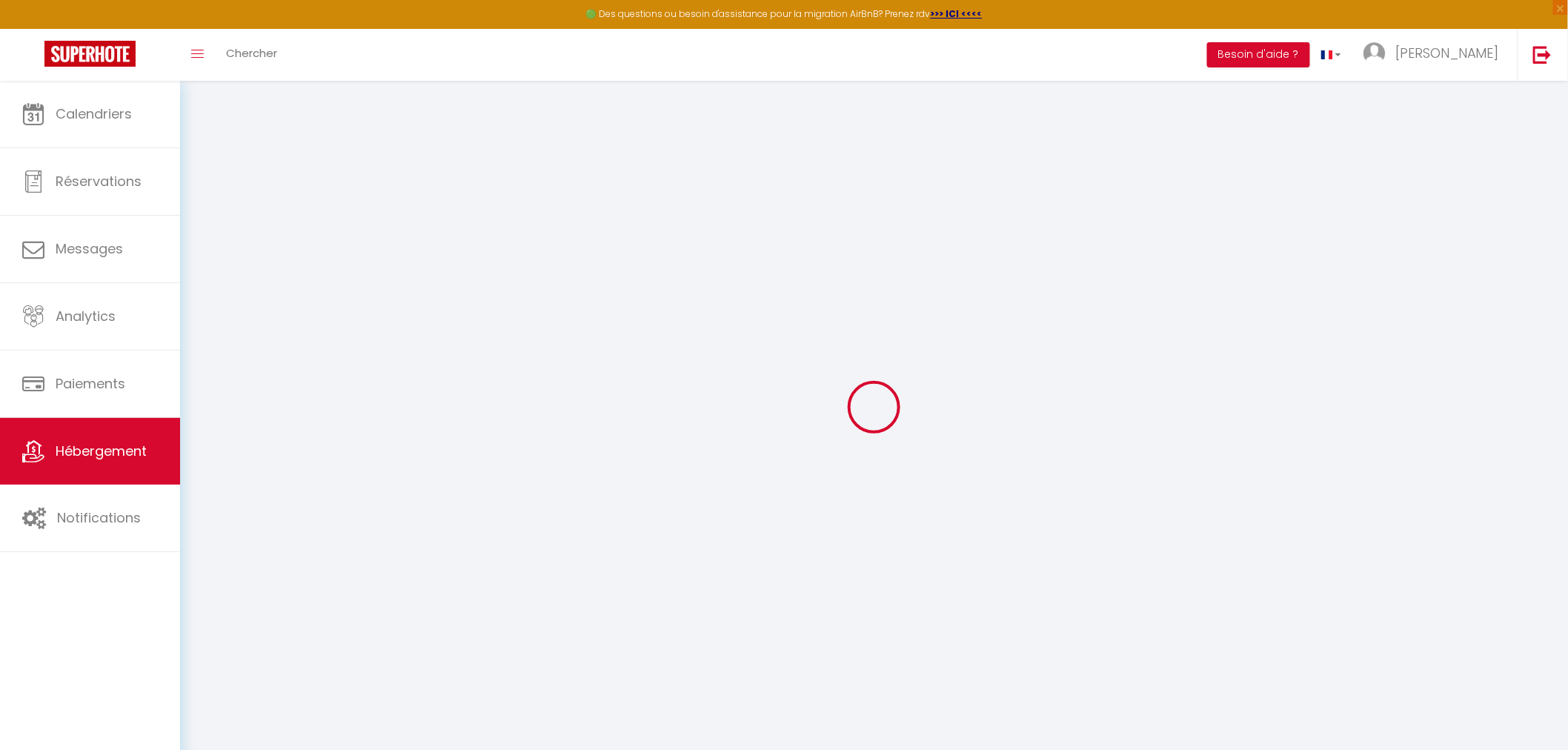
type input "0"
type input "40"
type input "0"
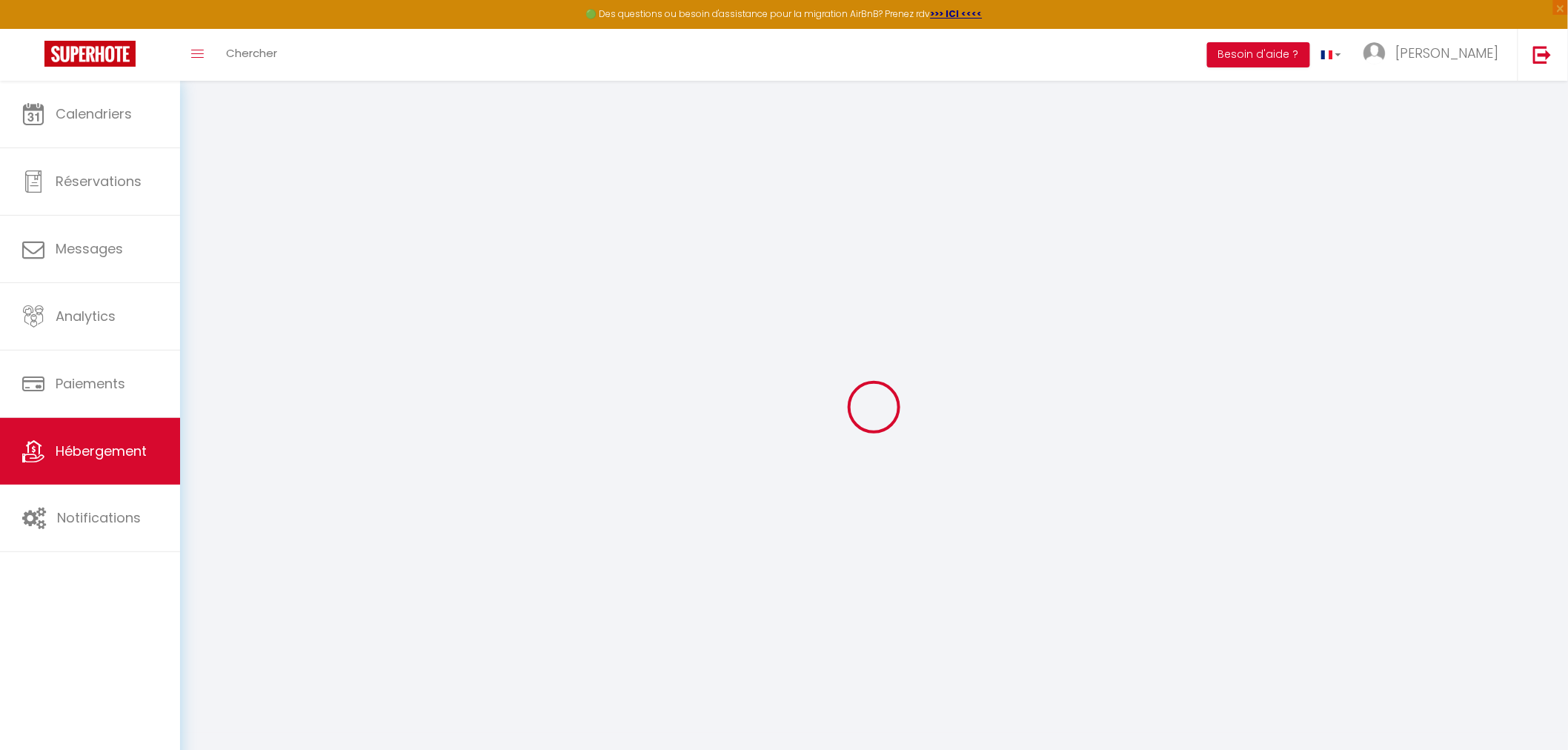
select select "27512"
select select
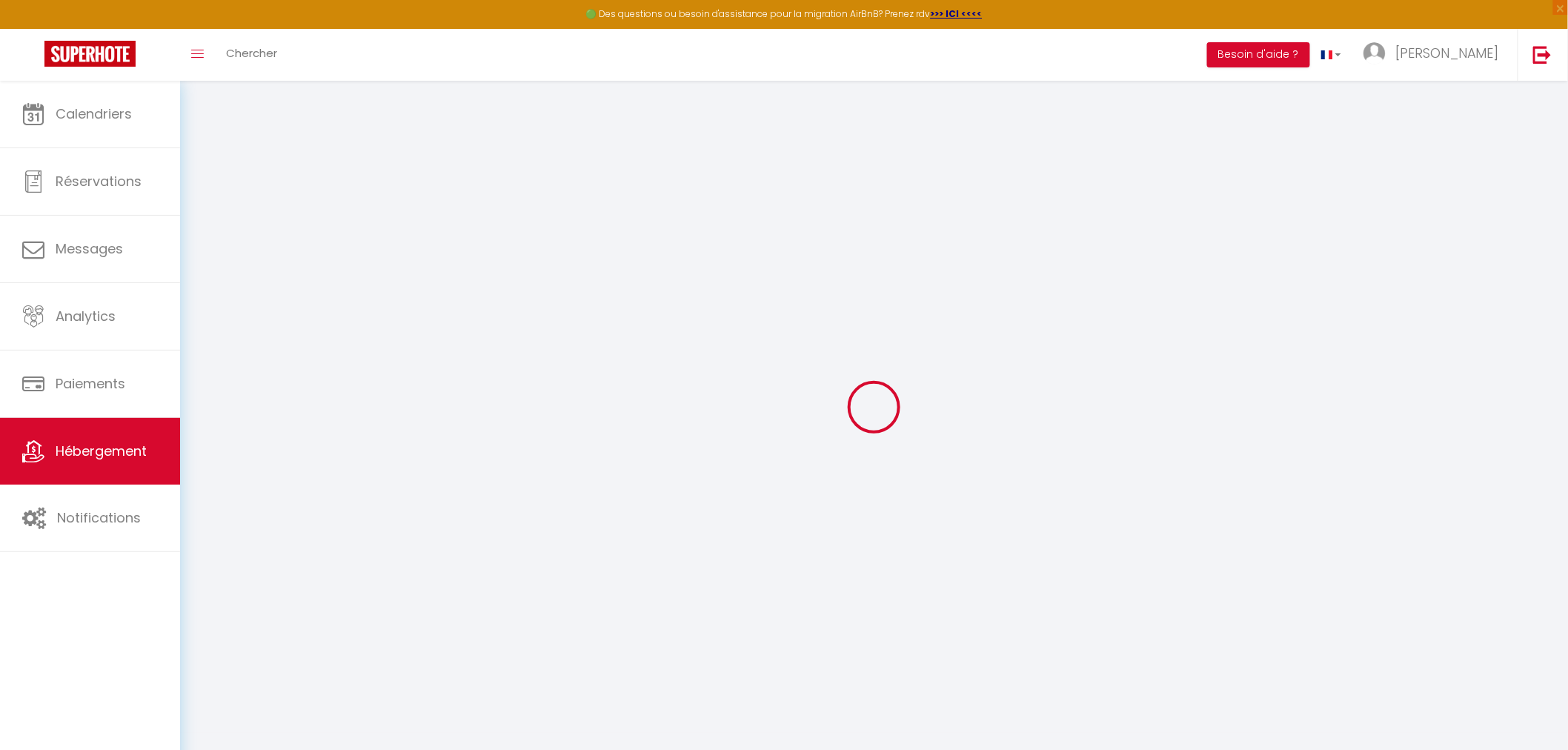
select select
checkbox input "false"
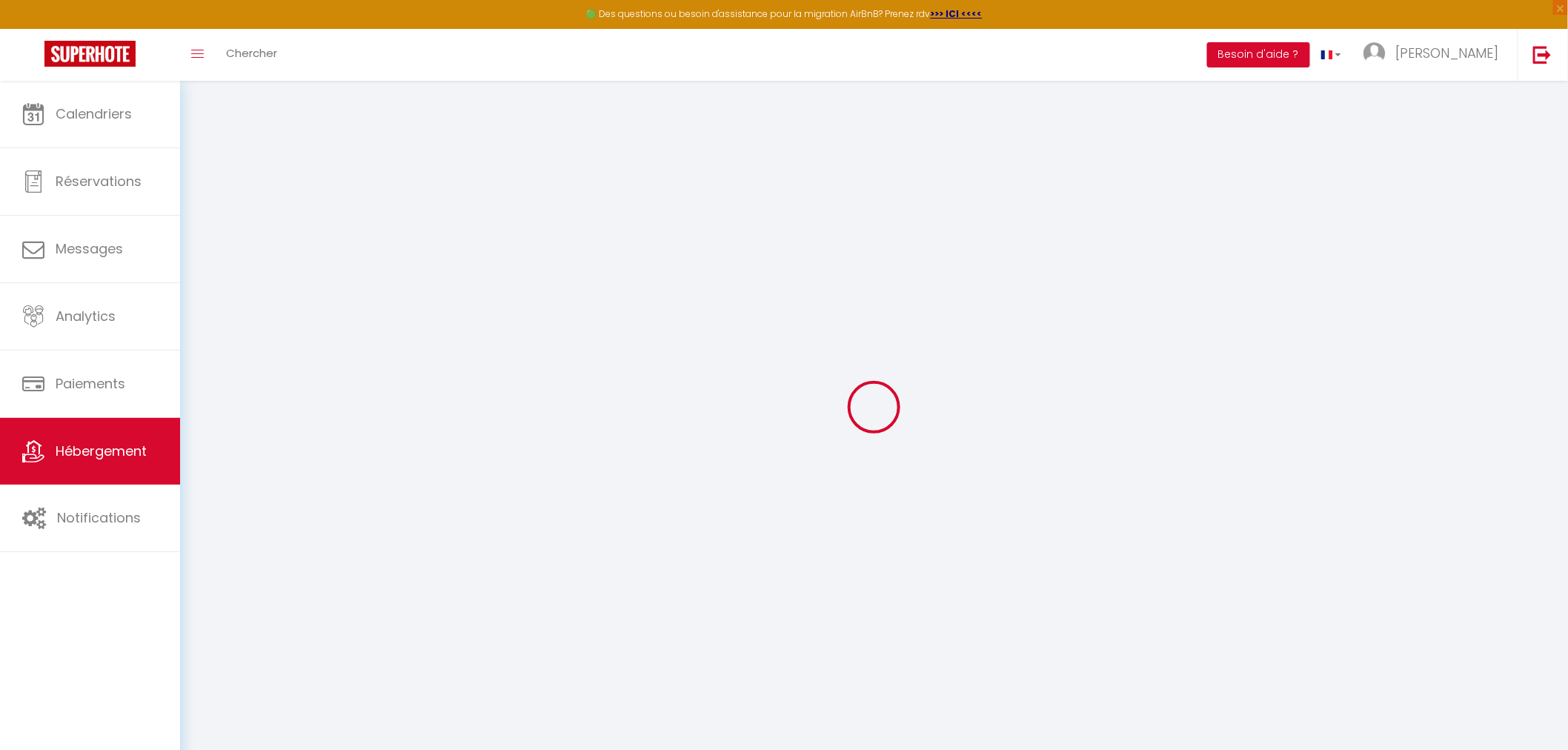
select select
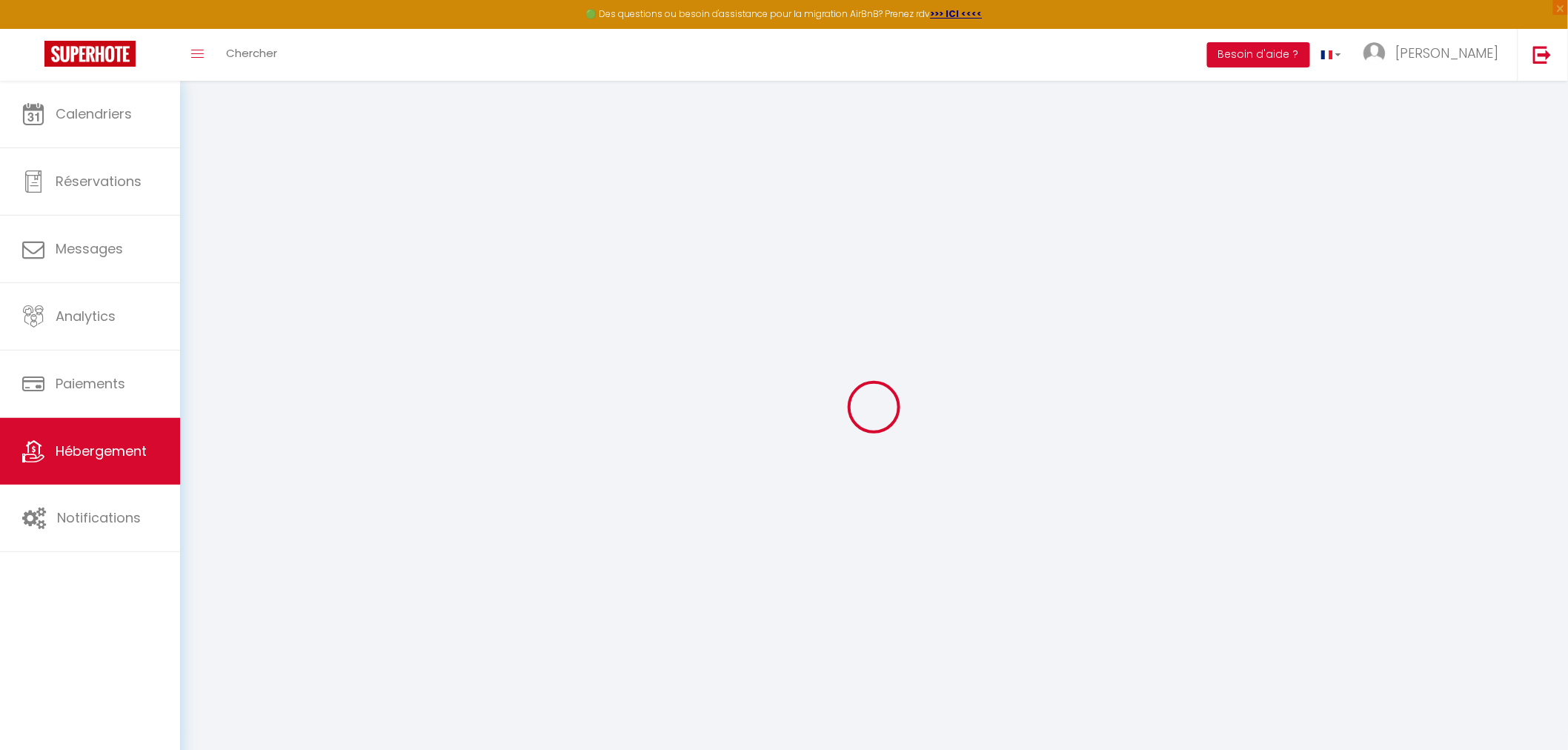
checkbox input "false"
select select
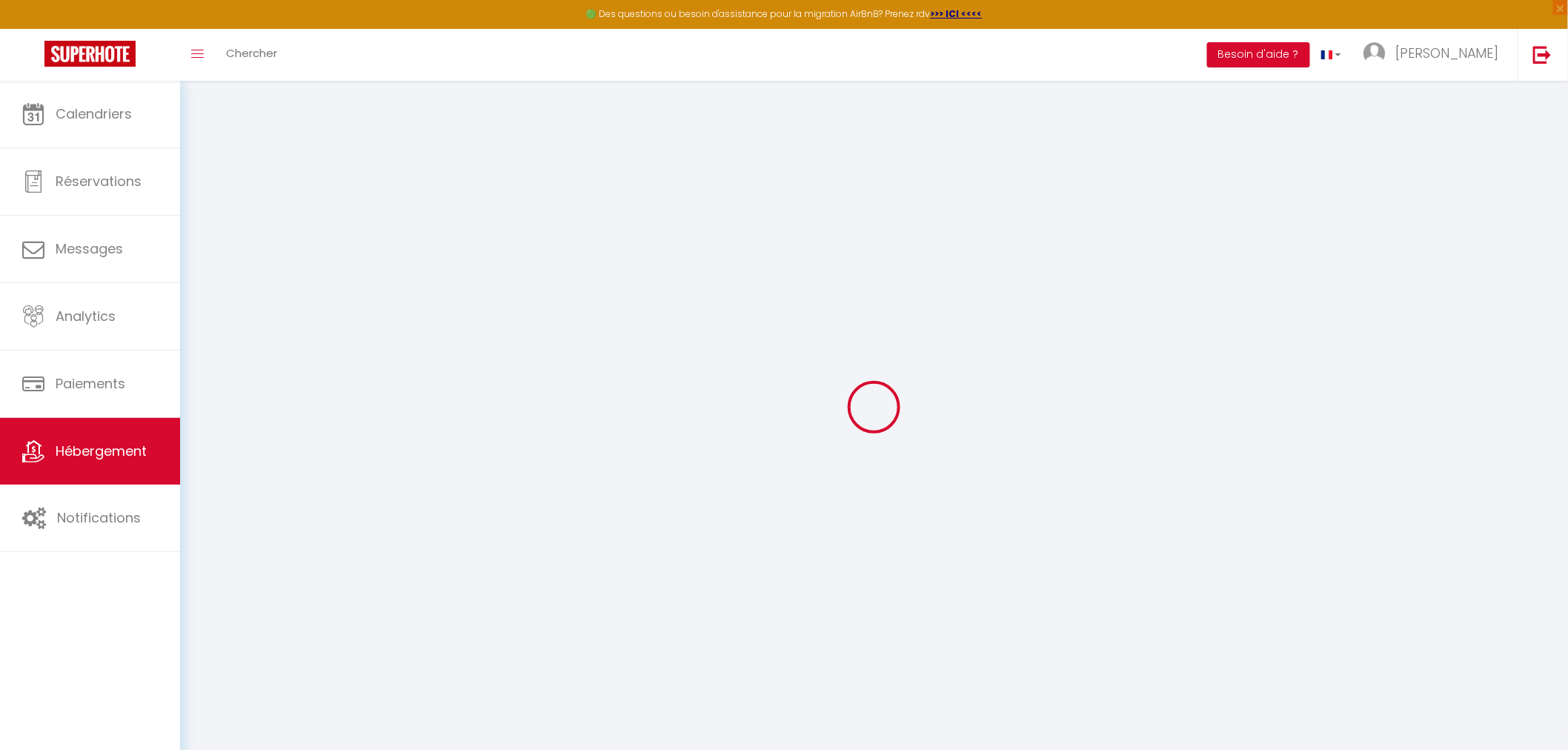
select select
checkbox input "false"
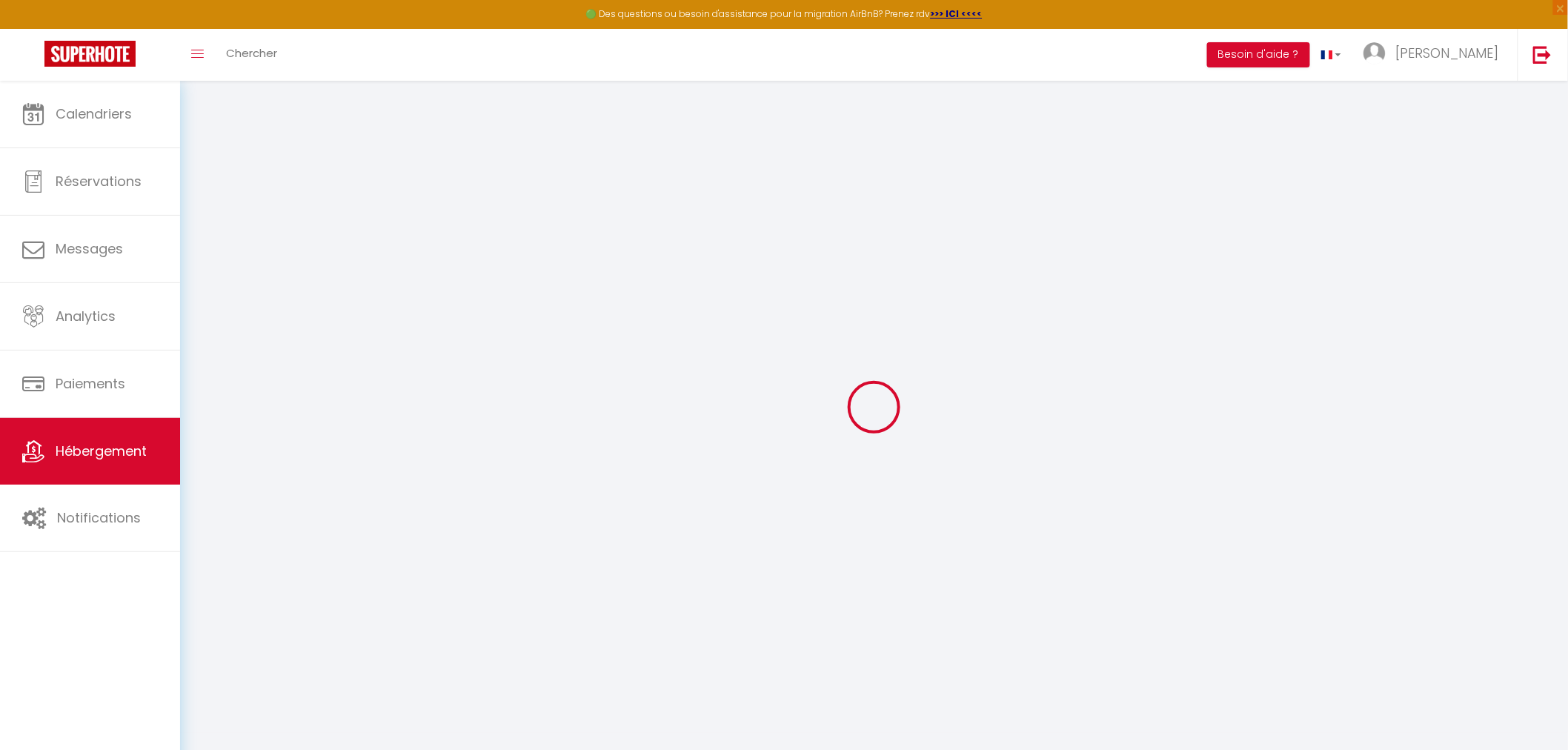
checkbox input "false"
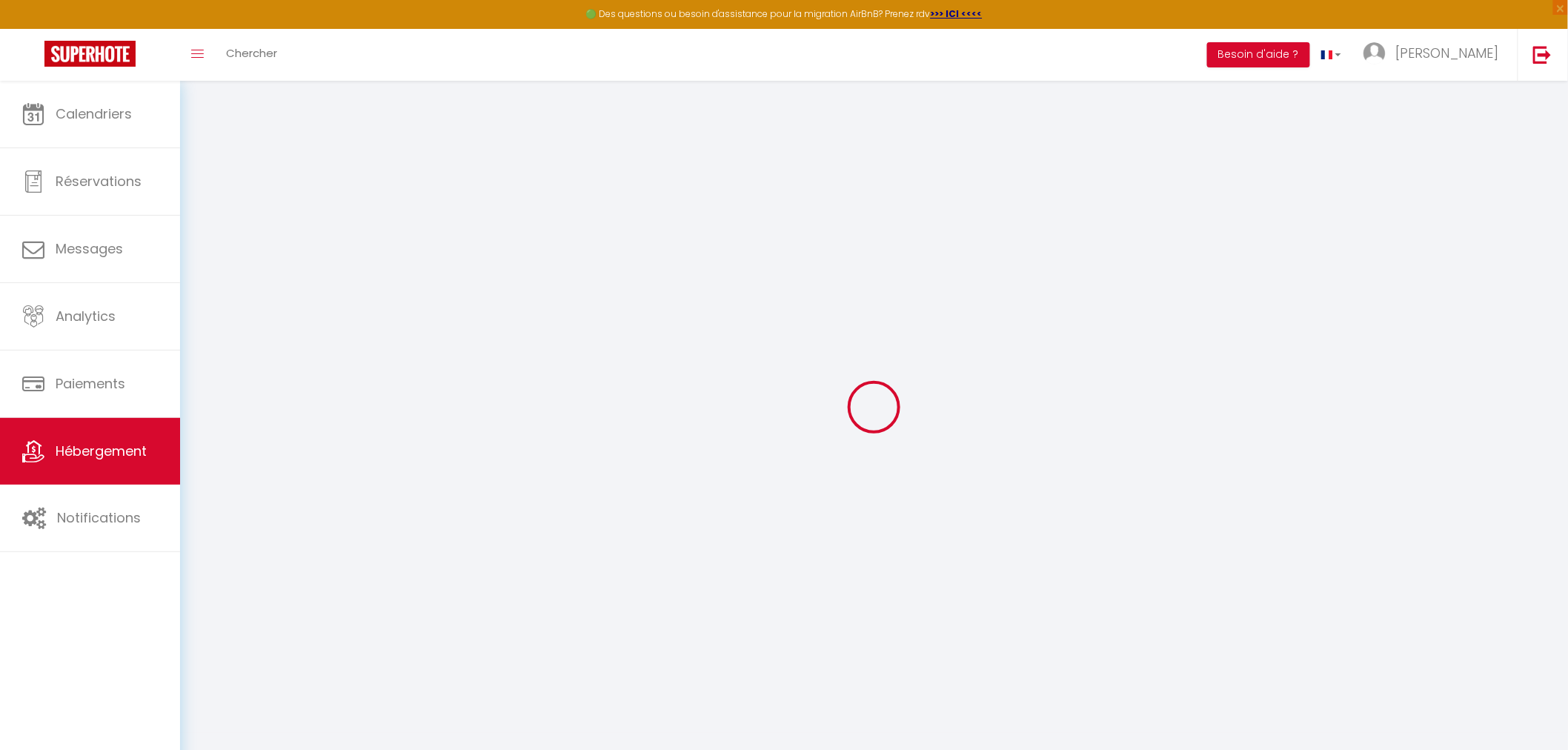
checkbox input "false"
select select "18:00"
select select
select select "11:00"
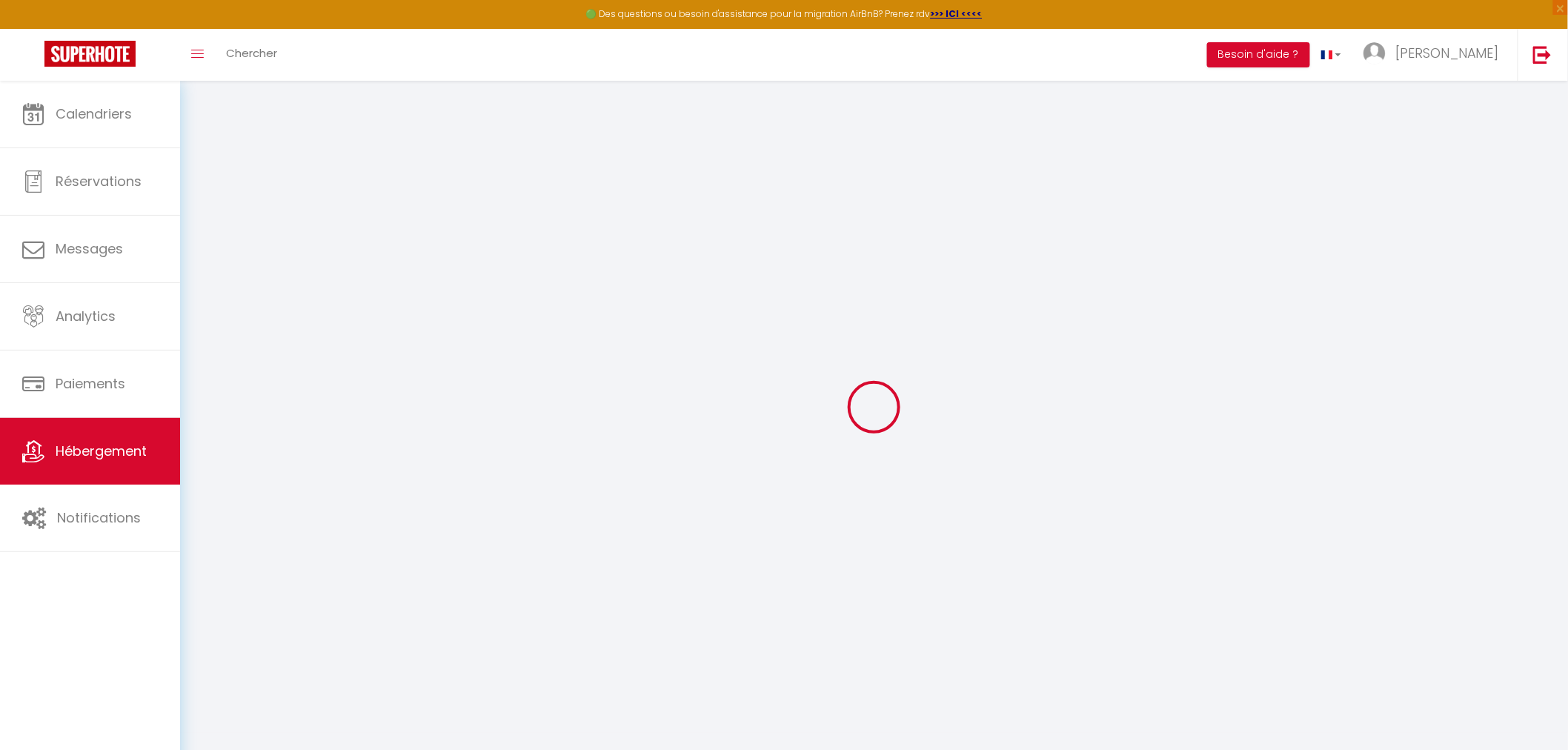
select select "30"
select select "120"
select select
checkbox input "false"
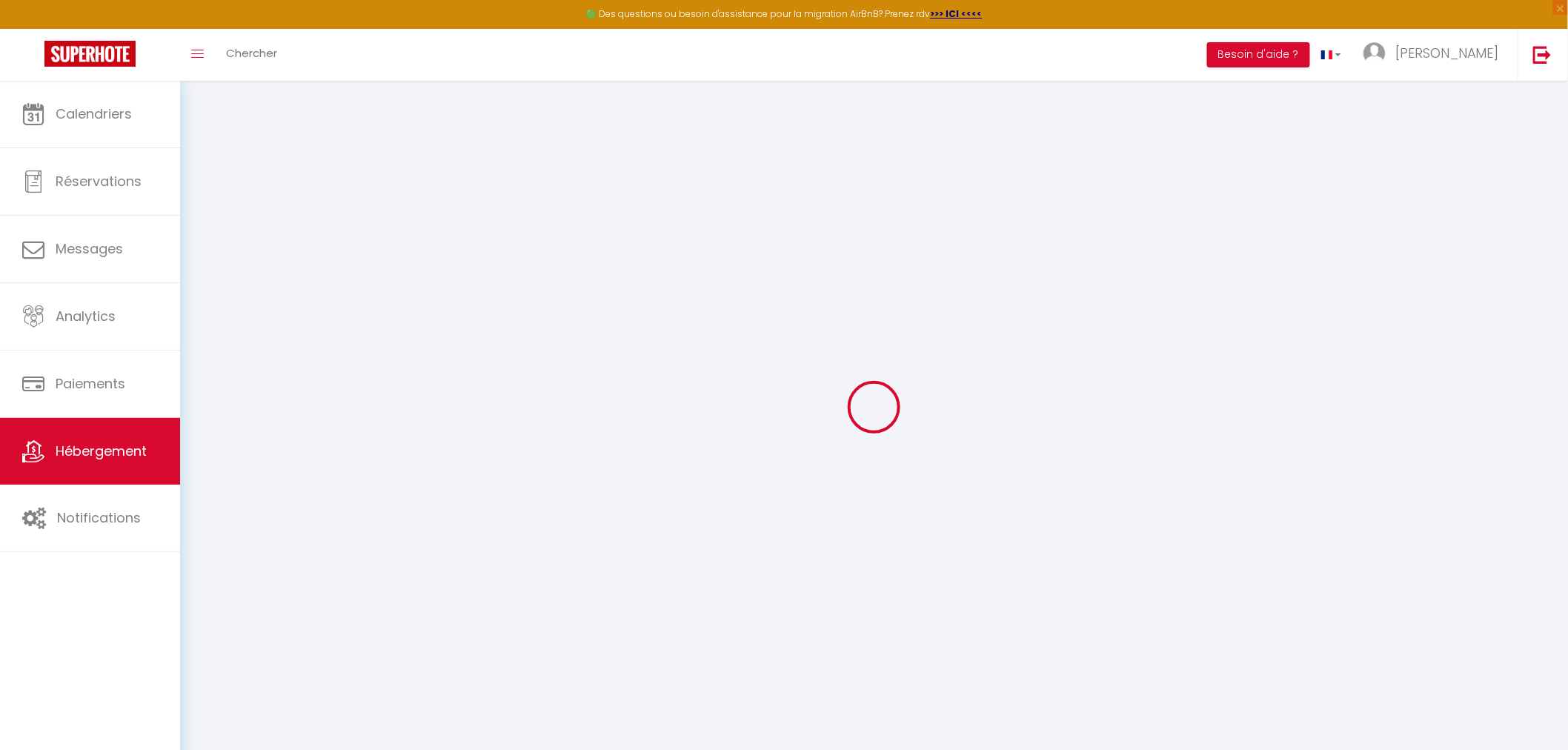
checkbox input "false"
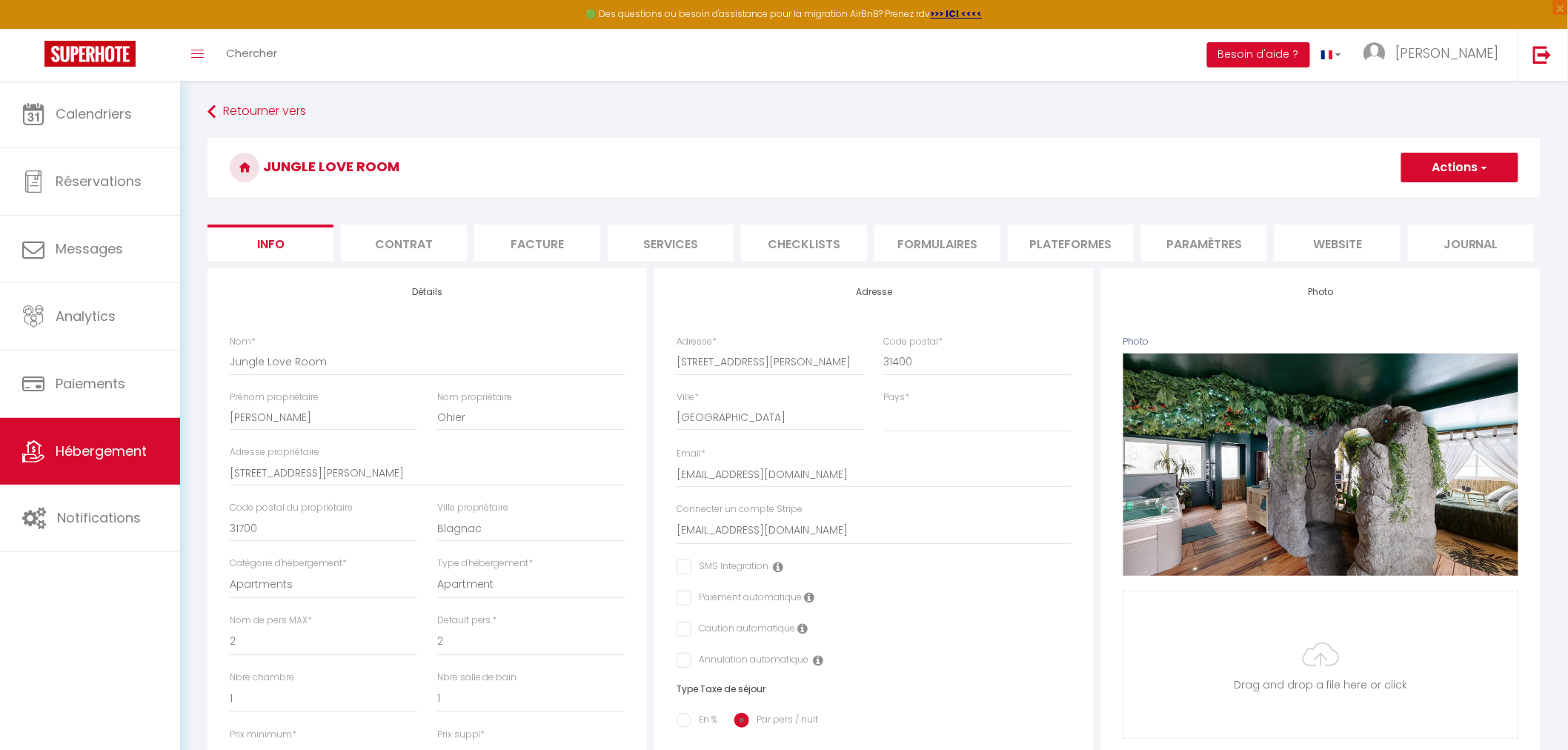
click at [416, 79] on li "Plateformes" at bounding box center [1071, 242] width 126 height 36
select select
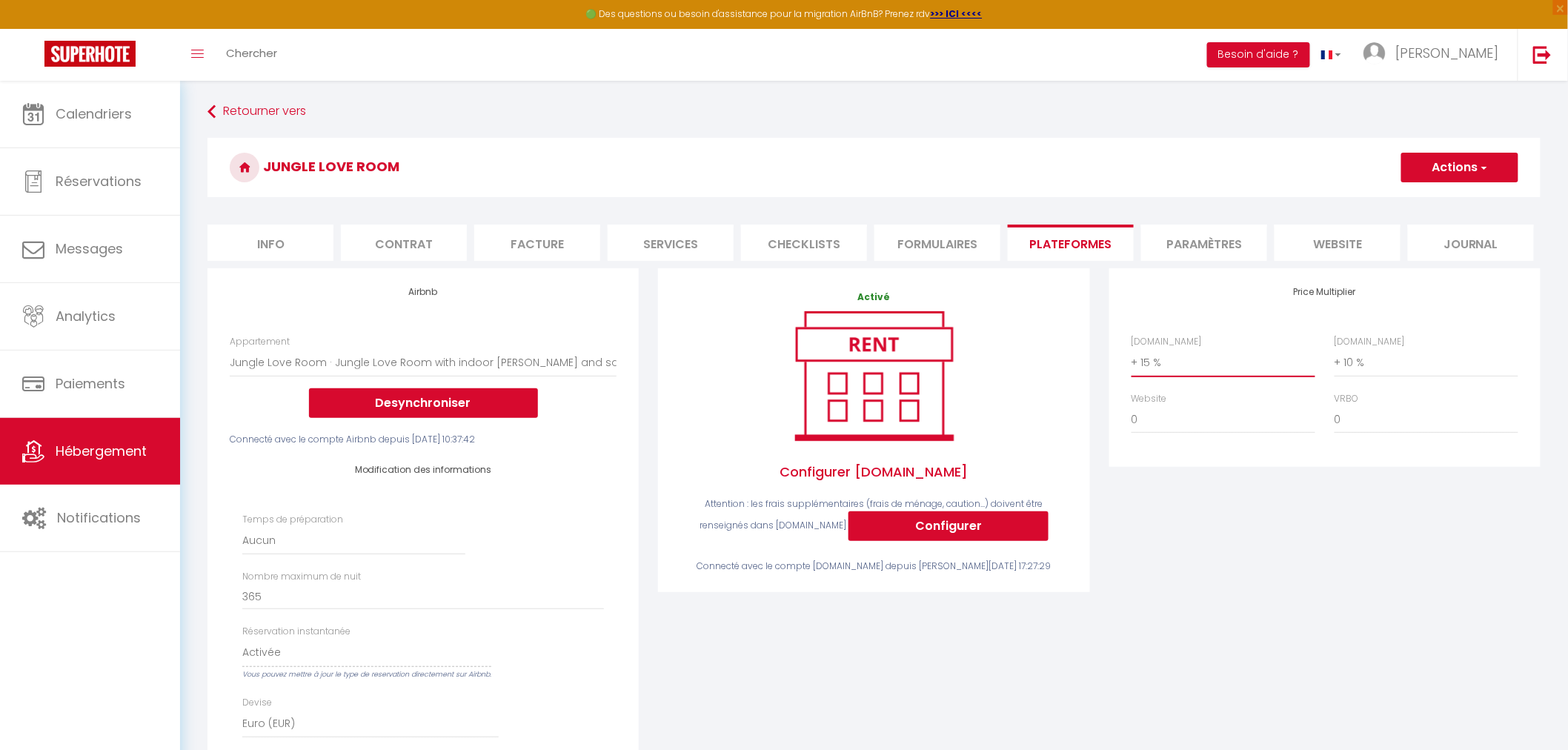
click at [416, 79] on select "0 + 1 % + 2 % + 3 % + 4 % + 5 % + 6 % + 7 % + 8 % + 9 %" at bounding box center [1223, 363] width 184 height 28
select select "+ 10 %"
click at [416, 79] on select "0 + 1 % + 2 % + 3 % + 4 % + 5 % + 6 % + 7 % + 8 % + 9 %" at bounding box center [1223, 363] width 184 height 28
select select
click at [416, 79] on div "Price Multiplier [DOMAIN_NAME] 0 + 1 % + 2 % + 3 % + 4 % + 5 % + 6 % + 7 %" at bounding box center [1325, 592] width 451 height 648
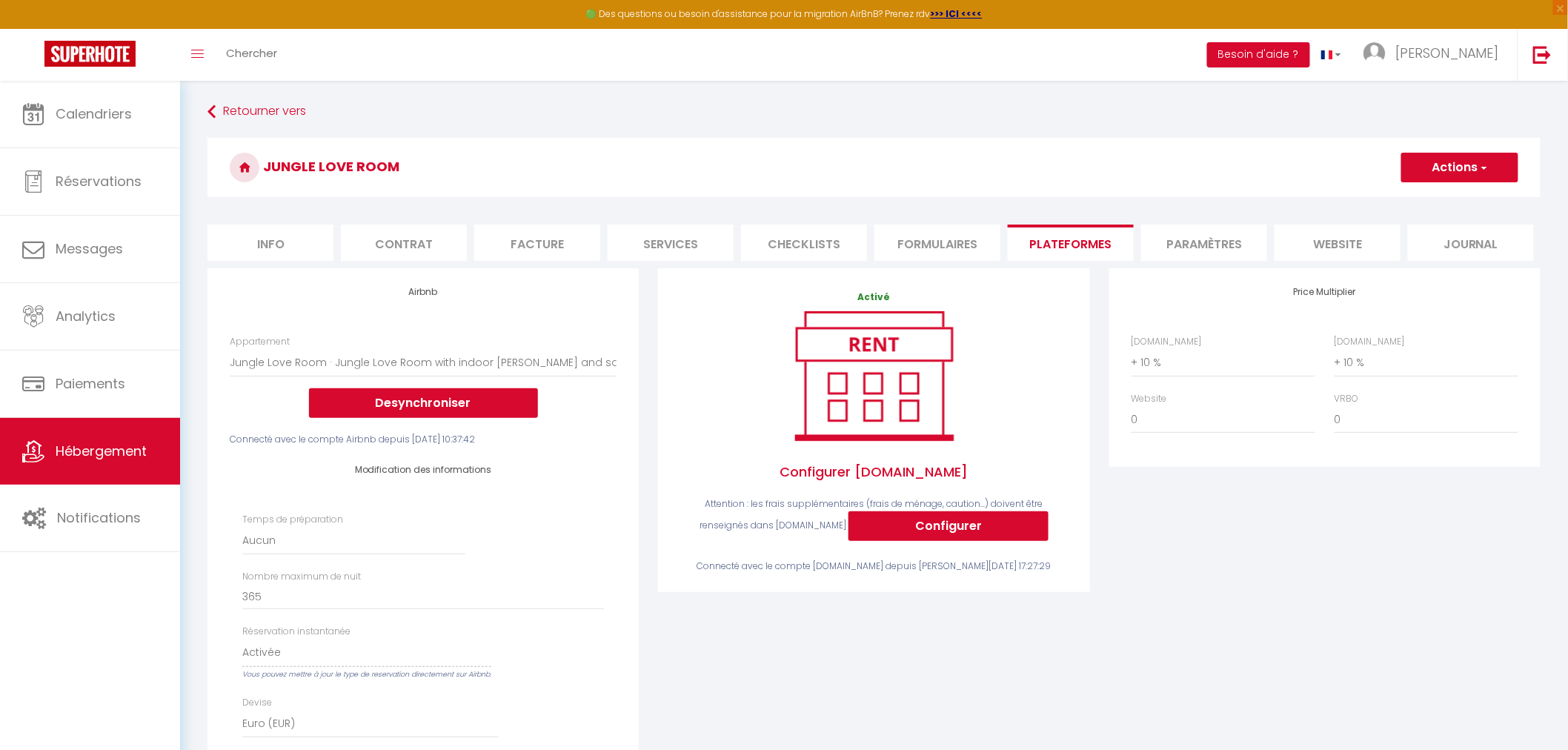
click at [416, 79] on button "Actions" at bounding box center [1459, 167] width 117 height 30
click at [416, 79] on link "Enregistrer" at bounding box center [1459, 200] width 117 height 19
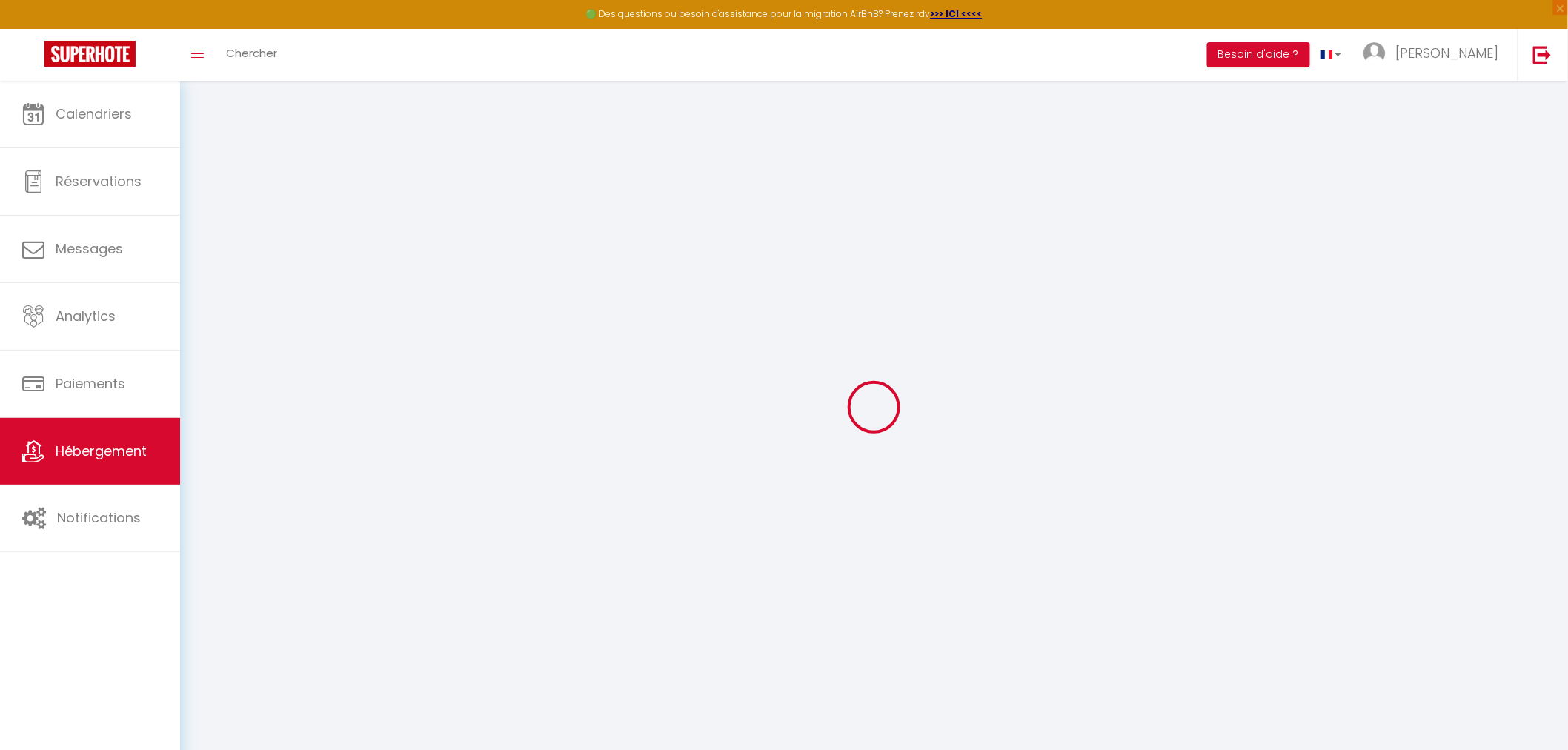
select select "EUR"
select select
